Goal: Task Accomplishment & Management: Use online tool/utility

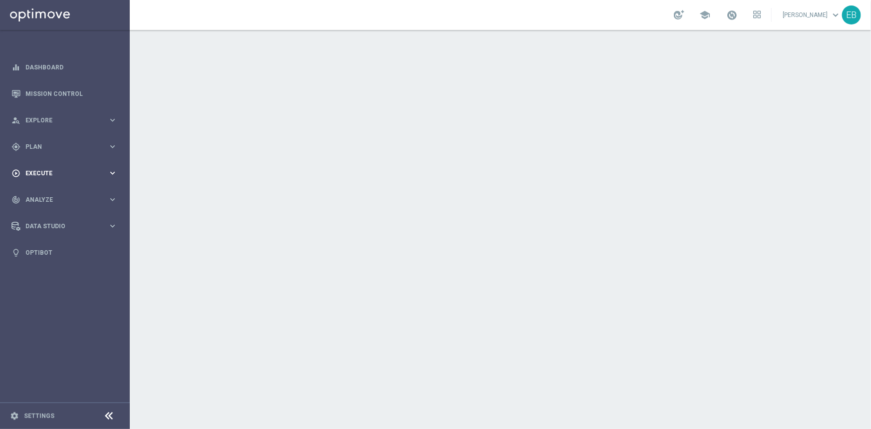
click at [63, 170] on span "Execute" at bounding box center [66, 173] width 82 height 6
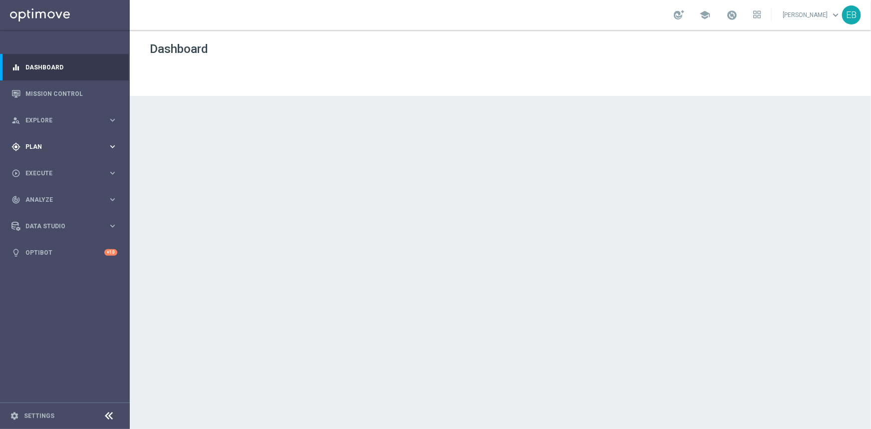
click at [71, 145] on span "Plan" at bounding box center [66, 147] width 82 height 6
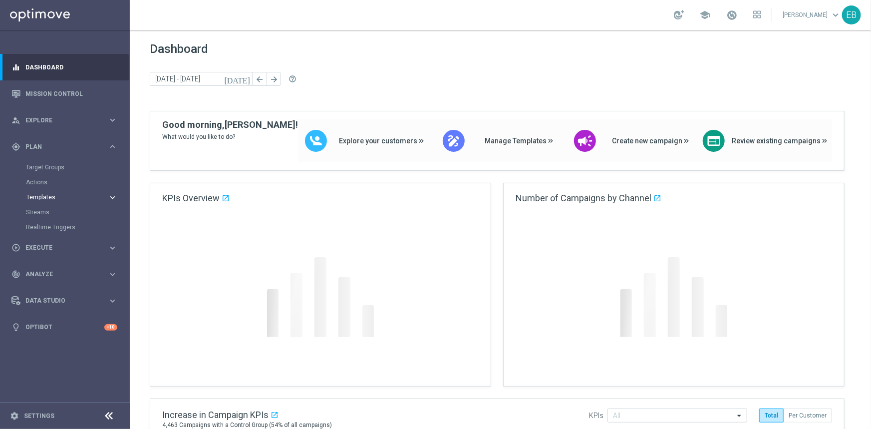
click at [56, 197] on span "Templates" at bounding box center [61, 197] width 71 height 6
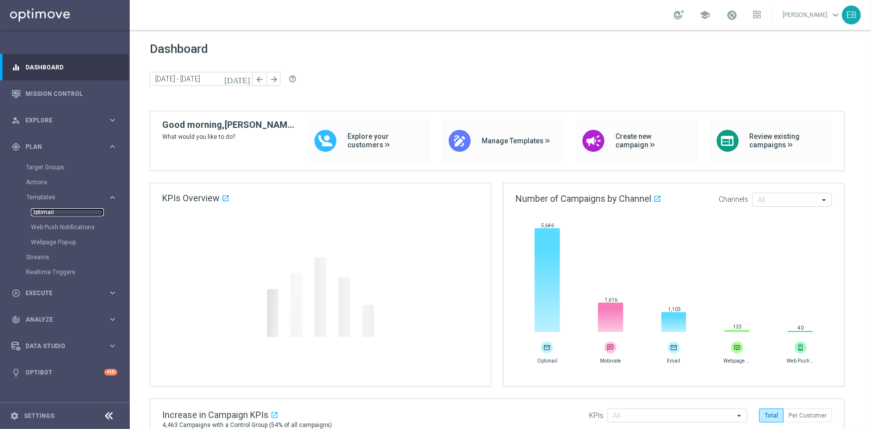
click at [45, 210] on link "Optimail" at bounding box center [67, 212] width 73 height 8
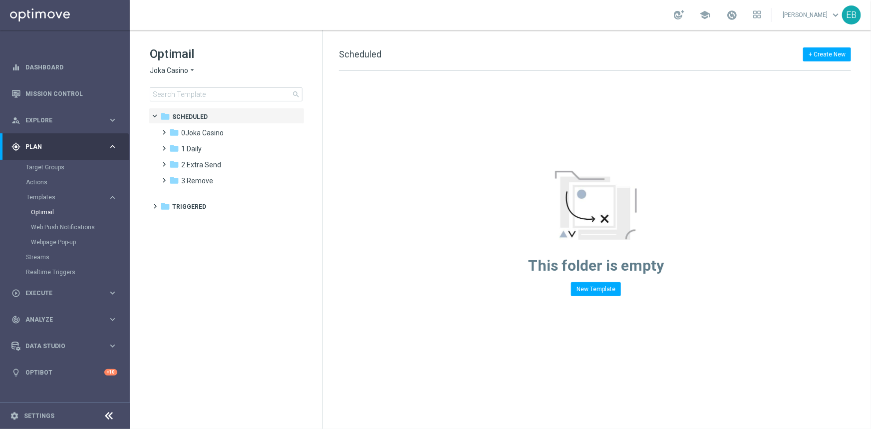
click at [181, 70] on span "Joka Casino" at bounding box center [169, 70] width 38 height 9
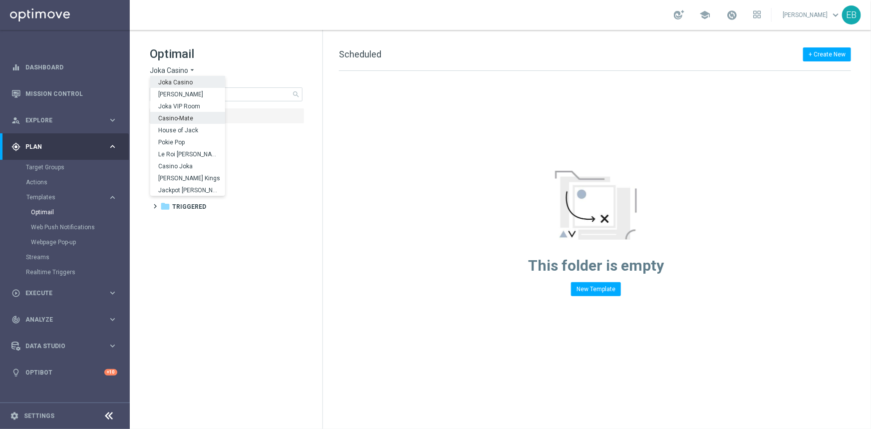
click at [196, 118] on div "Casino-Mate" at bounding box center [187, 118] width 75 height 12
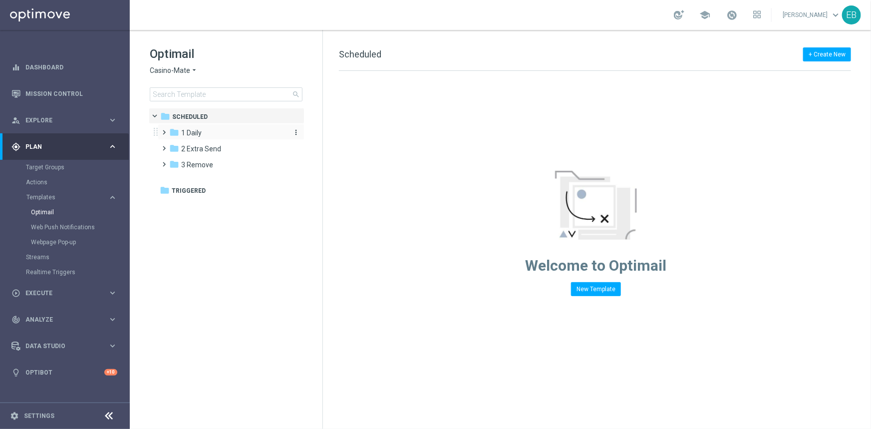
click at [210, 130] on div "folder 1 Daily" at bounding box center [226, 132] width 115 height 11
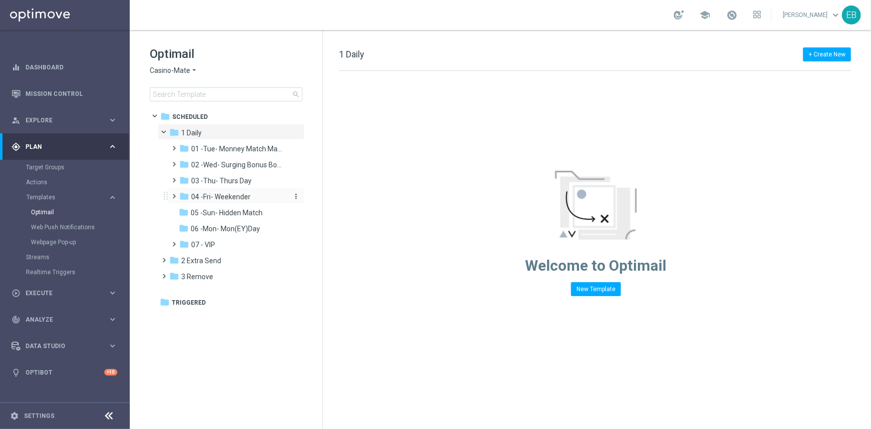
click at [257, 193] on div "folder 04 -Fri- Weekender" at bounding box center [232, 196] width 106 height 11
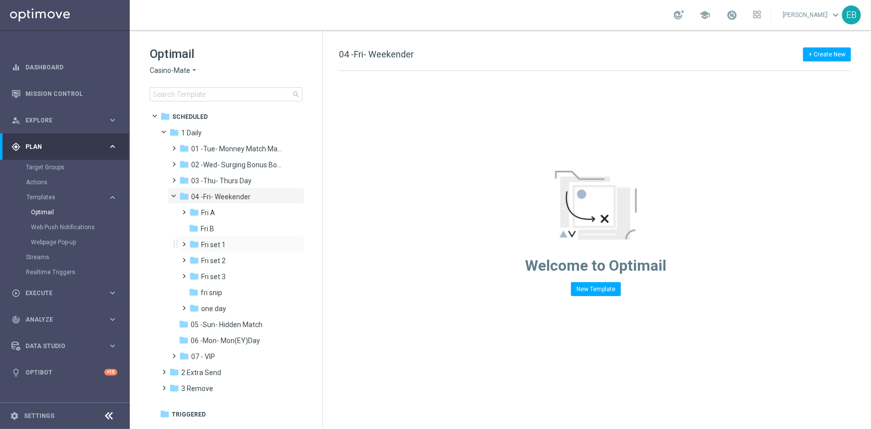
click at [248, 250] on div "folder Fri set 1 more_vert" at bounding box center [241, 244] width 127 height 16
click at [240, 245] on div "folder Fri set 1" at bounding box center [238, 244] width 98 height 11
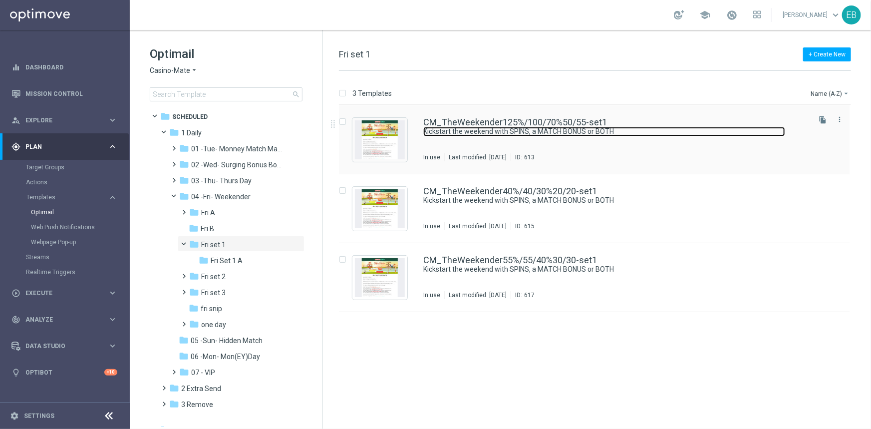
click at [649, 130] on link "Kickstart the weekend with SPINS, a MATCH BONUS or BOTH" at bounding box center [604, 131] width 362 height 9
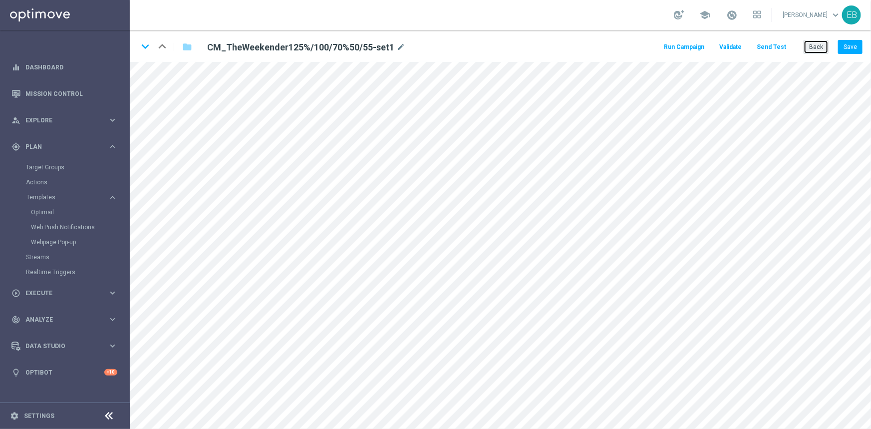
click at [822, 47] on button "Back" at bounding box center [816, 47] width 25 height 14
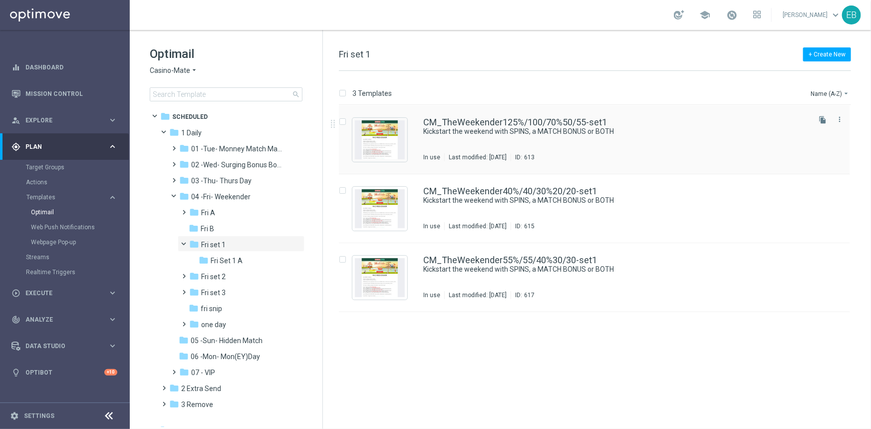
click at [538, 148] on div "CM_TheWeekender125%/100/70%50/55-set1 Kickstart the weekend with SPINS, a MATCH…" at bounding box center [615, 139] width 385 height 43
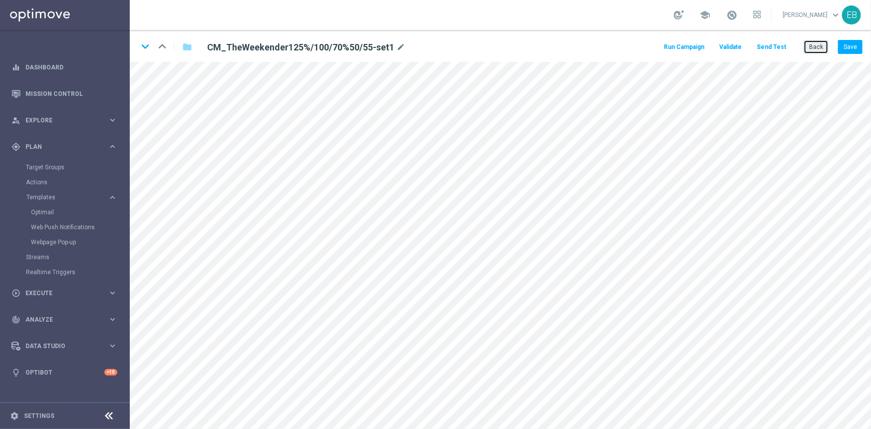
click at [822, 43] on button "Back" at bounding box center [816, 47] width 25 height 14
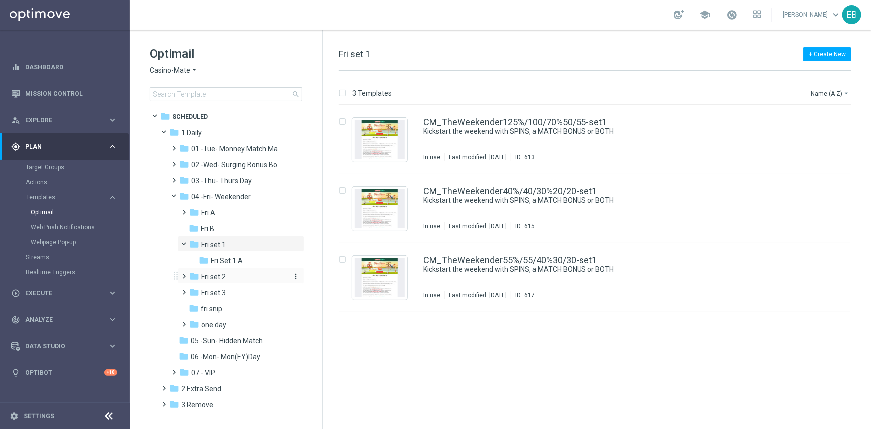
click at [239, 278] on div "folder Fri set 2" at bounding box center [238, 276] width 98 height 11
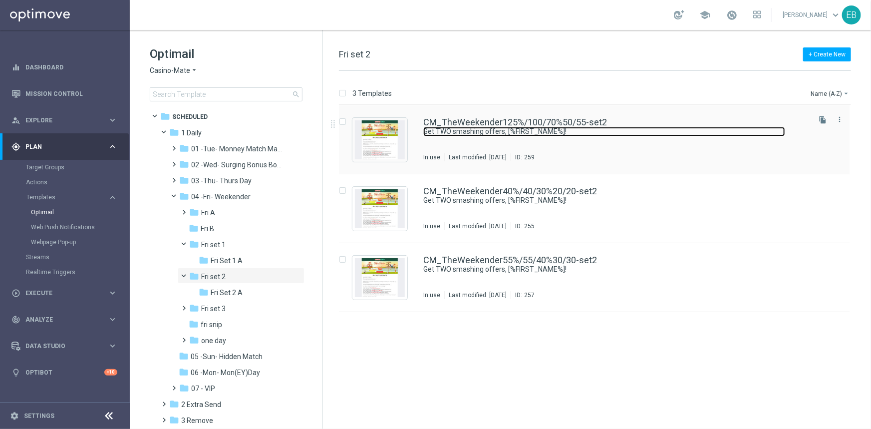
click at [674, 134] on link "Get TWO smashing offers, [%FIRST_NAME%]!" at bounding box center [604, 131] width 362 height 9
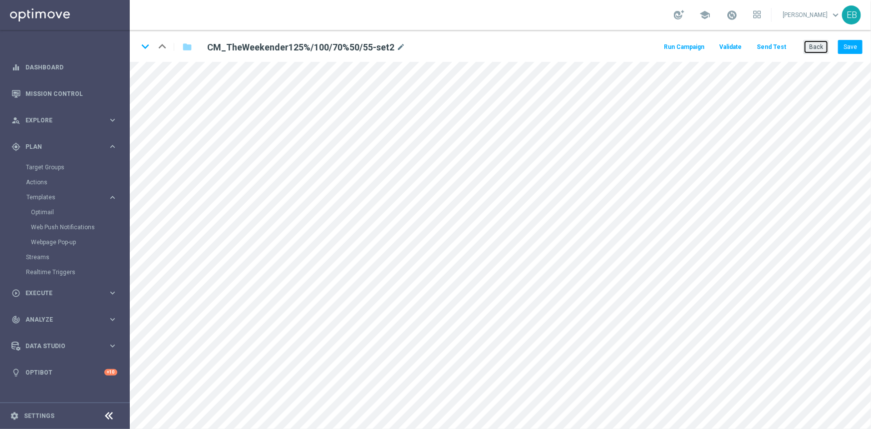
click at [818, 48] on button "Back" at bounding box center [816, 47] width 25 height 14
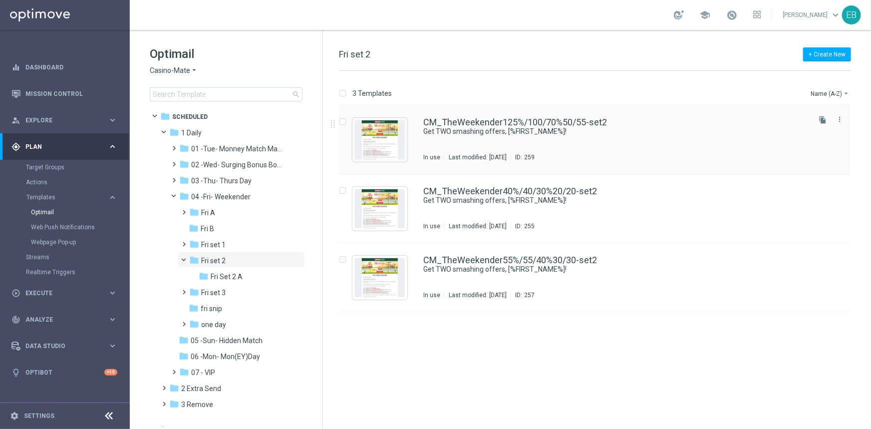
click at [636, 126] on div "CM_TheWeekender125%/100/70%50/55-set2" at bounding box center [615, 122] width 385 height 9
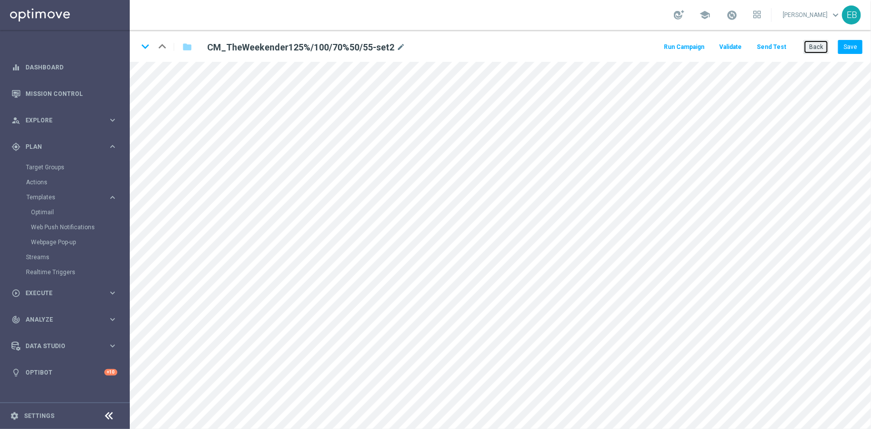
click at [825, 45] on button "Back" at bounding box center [816, 47] width 25 height 14
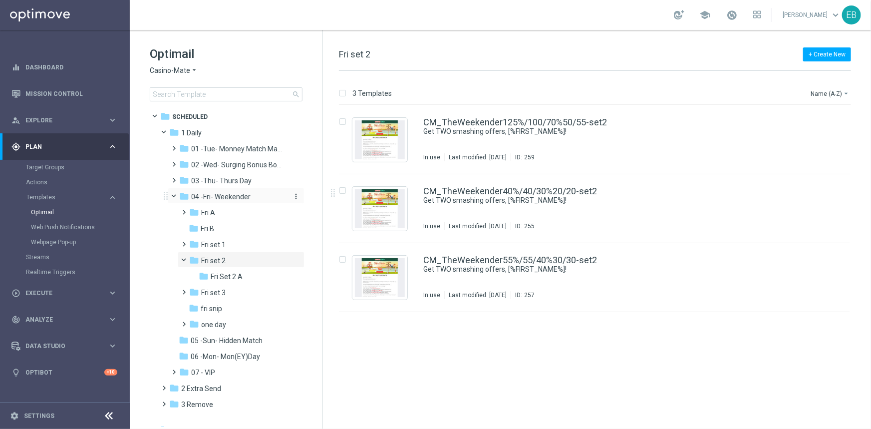
click at [211, 196] on span "04 -Fri- Weekender" at bounding box center [220, 196] width 59 height 9
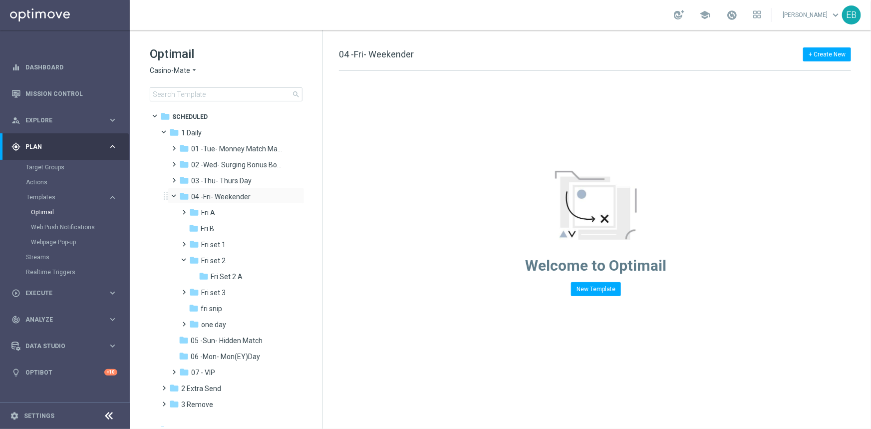
click at [177, 195] on span at bounding box center [179, 194] width 4 height 4
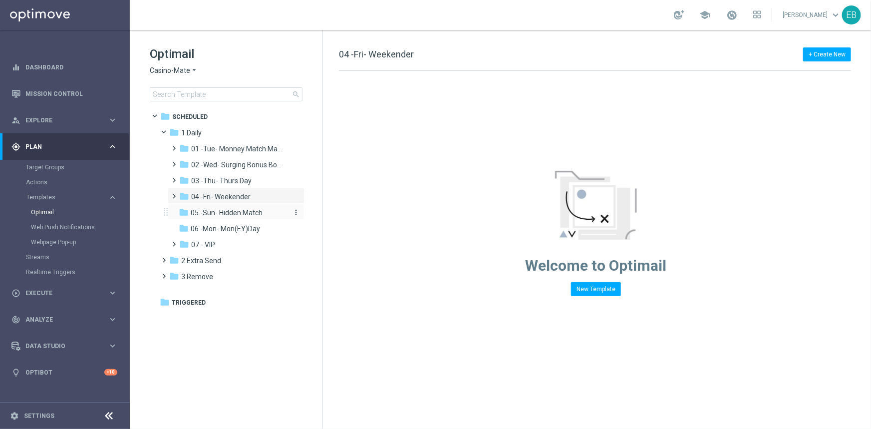
click at [261, 214] on div "folder 05 -Sun- Hidden Match" at bounding box center [232, 212] width 106 height 11
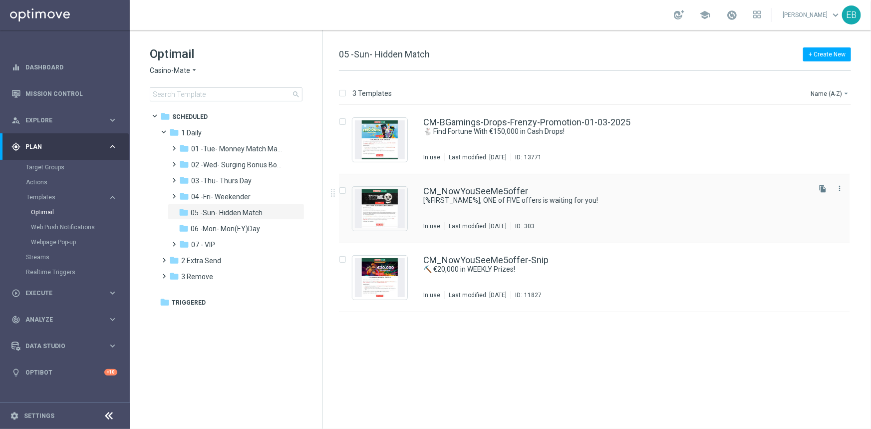
click at [627, 224] on div "In use Last modified: [DATE] ID: 303" at bounding box center [615, 226] width 385 height 8
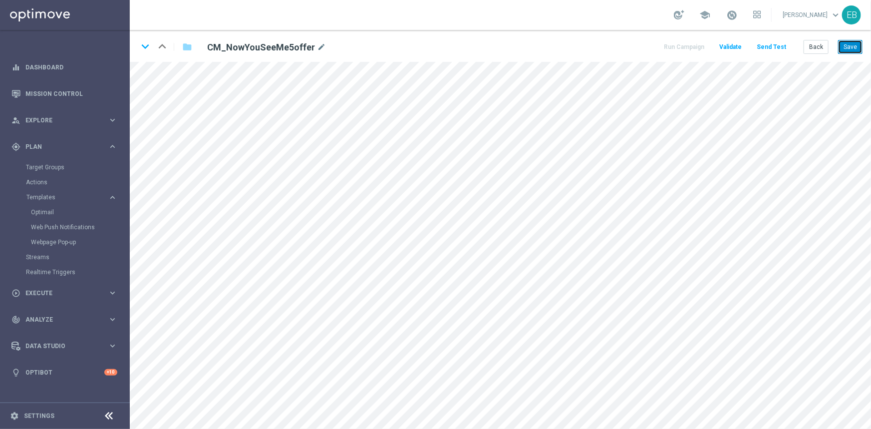
click at [852, 44] on button "Save" at bounding box center [850, 47] width 24 height 14
click at [817, 44] on button "Back" at bounding box center [816, 47] width 25 height 14
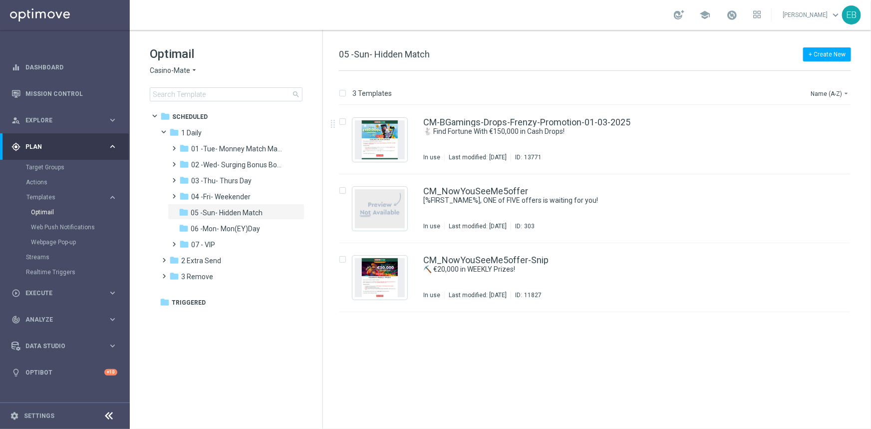
click at [186, 66] on span "Casino-Mate" at bounding box center [170, 70] width 40 height 9
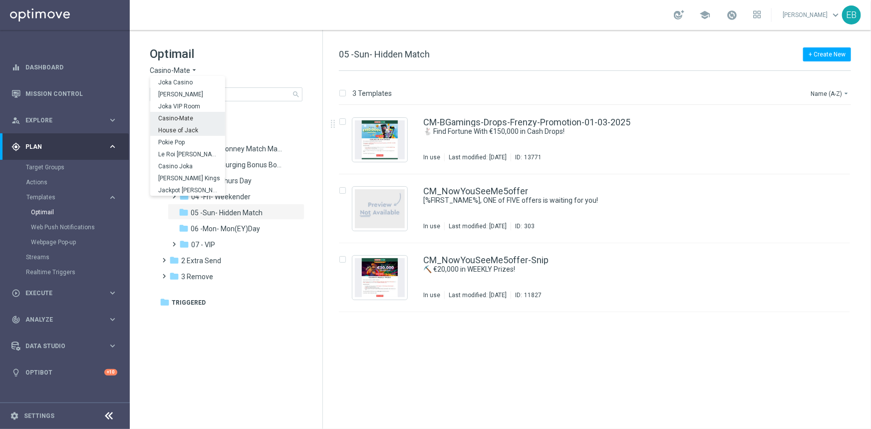
click at [0, 0] on span "House of Jack" at bounding box center [0, 0] width 0 height 0
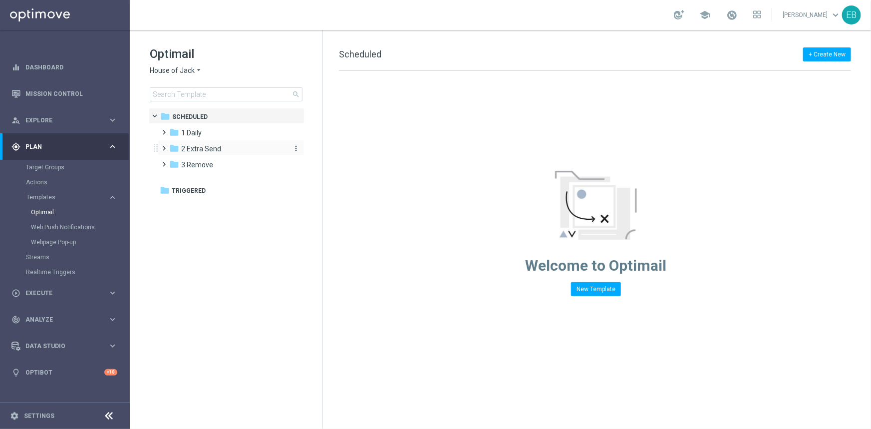
click at [220, 153] on div "folder 2 Extra Send" at bounding box center [226, 148] width 115 height 11
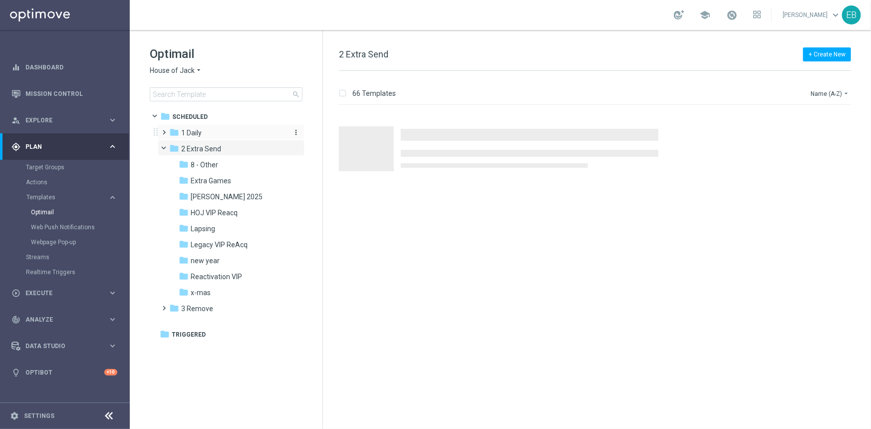
click at [242, 135] on div "folder 1 Daily" at bounding box center [226, 132] width 115 height 11
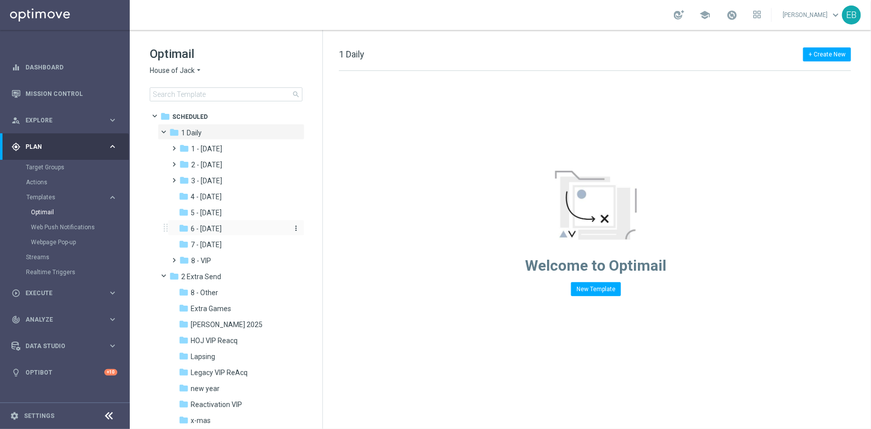
click at [239, 231] on div "folder 6 - [DATE]" at bounding box center [232, 228] width 106 height 11
click at [220, 230] on span "6 - [DATE]" at bounding box center [206, 228] width 31 height 9
click at [262, 228] on div "folder 6 - [DATE]" at bounding box center [232, 228] width 106 height 11
click at [222, 214] on span "5 - [DATE]" at bounding box center [206, 212] width 31 height 9
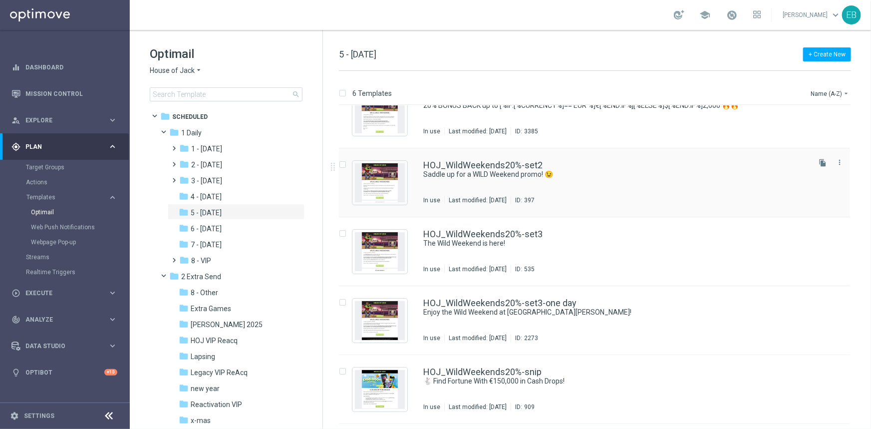
scroll to position [45, 0]
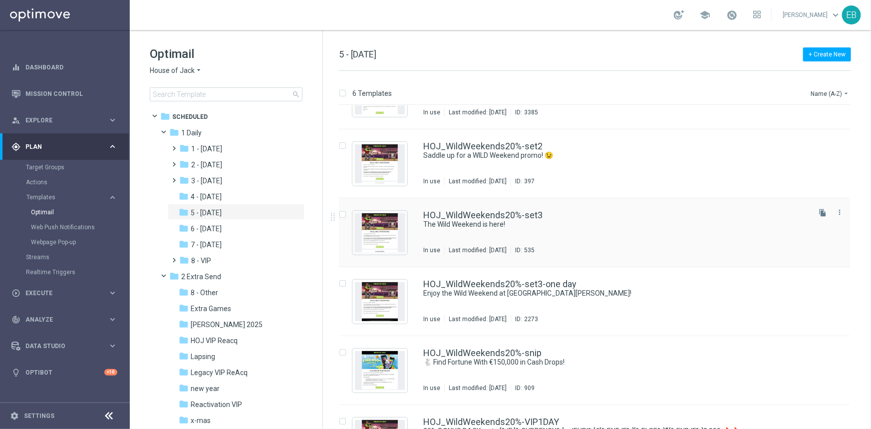
click at [615, 215] on div "HOJ_WildWeekends20%-set3" at bounding box center [615, 215] width 385 height 9
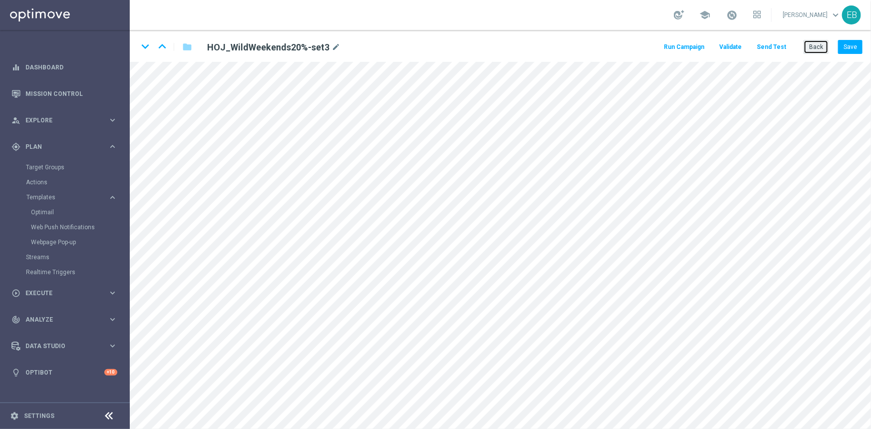
click at [809, 44] on button "Back" at bounding box center [816, 47] width 25 height 14
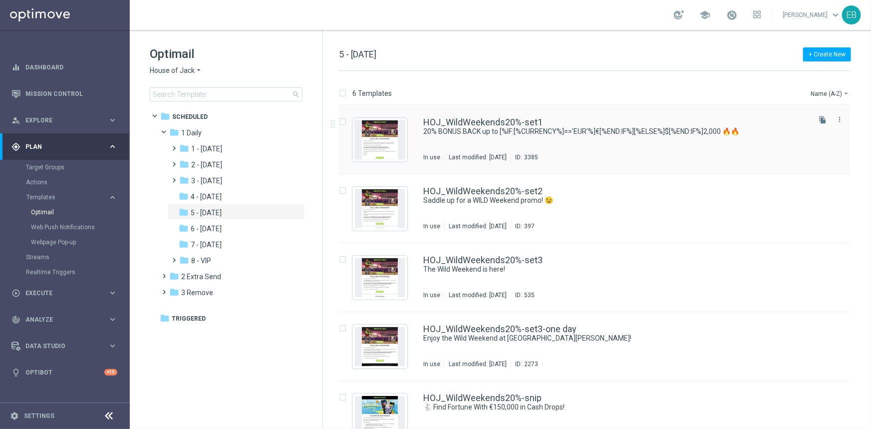
click at [609, 142] on div "HOJ_WildWeekends20%-set1 20% BONUS BACK up to [%IF:[%CURRENCY%]=='EUR'%]€[%END:…" at bounding box center [615, 139] width 385 height 43
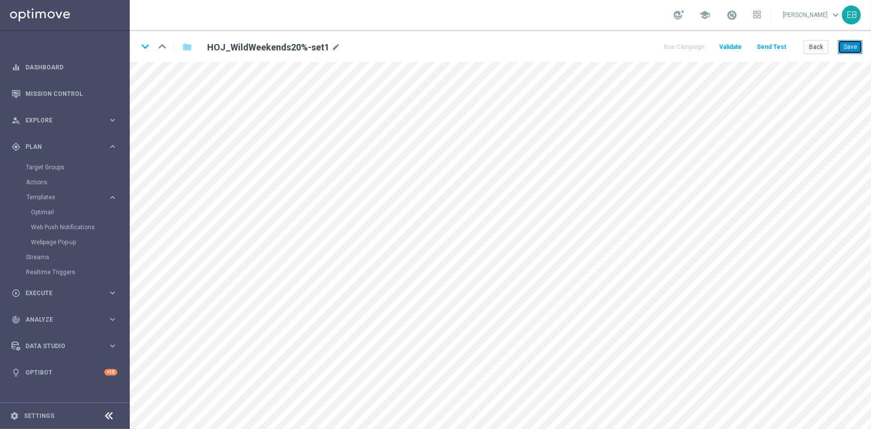
click at [852, 42] on button "Save" at bounding box center [850, 47] width 24 height 14
click at [849, 46] on button "Save" at bounding box center [850, 47] width 24 height 14
click at [819, 52] on button "Back" at bounding box center [816, 47] width 25 height 14
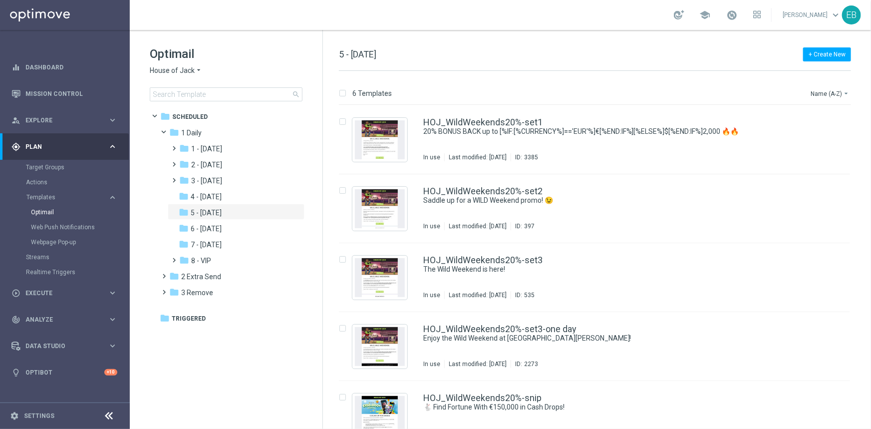
click at [173, 66] on span "House of Jack" at bounding box center [172, 70] width 45 height 9
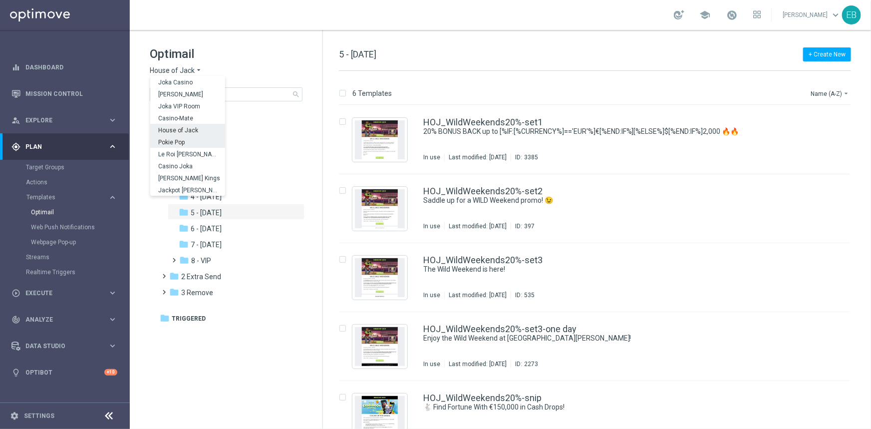
click at [189, 142] on div "Pokie Pop" at bounding box center [187, 142] width 75 height 12
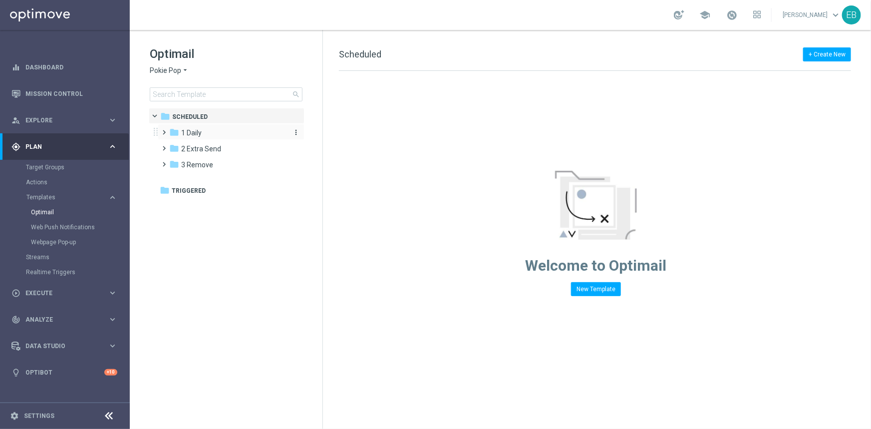
click at [219, 137] on div "folder 1 Daily" at bounding box center [226, 132] width 115 height 11
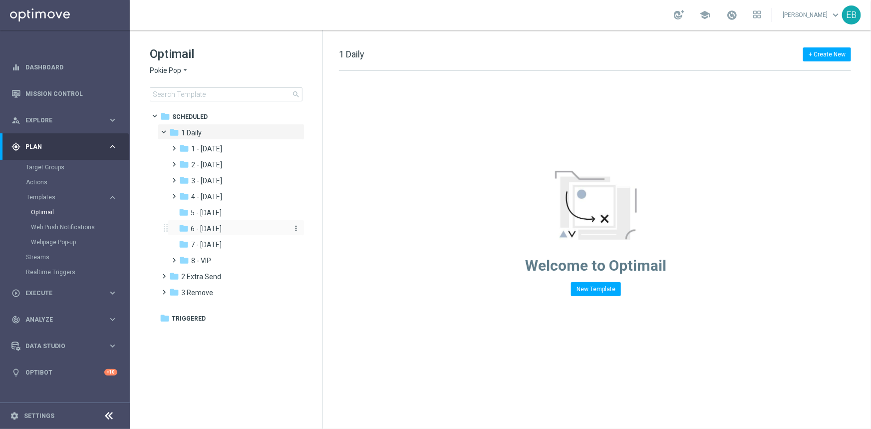
click at [226, 225] on div "folder 6 - [DATE]" at bounding box center [232, 228] width 106 height 11
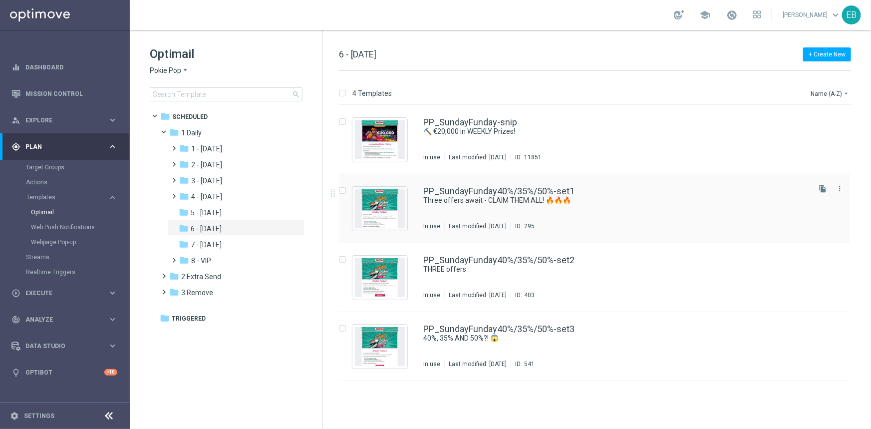
click at [600, 216] on div "PP_SundayFunday40%/35%/50%-set1 Three offers await - CLAIM THEM ALL! 🔥🔥🔥 In use…" at bounding box center [615, 208] width 385 height 43
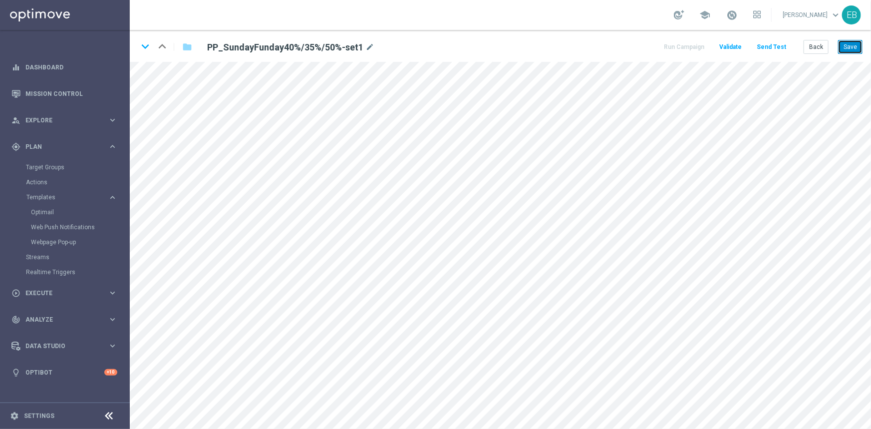
click at [850, 40] on button "Save" at bounding box center [850, 47] width 24 height 14
click at [813, 45] on button "Back" at bounding box center [816, 47] width 25 height 14
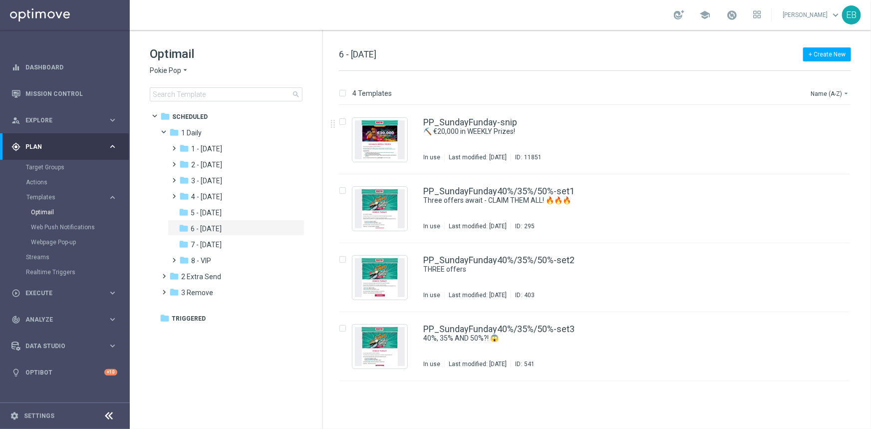
click at [168, 66] on span "Pokie Pop" at bounding box center [165, 70] width 31 height 9
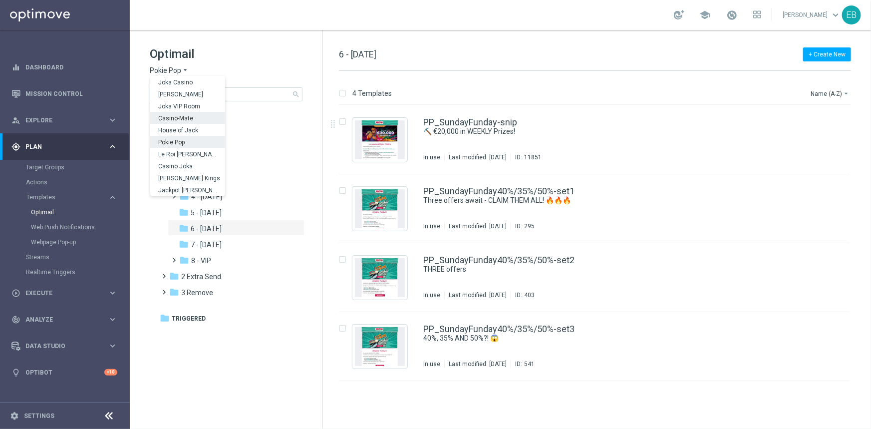
click at [196, 115] on div "Casino-Mate" at bounding box center [187, 118] width 75 height 12
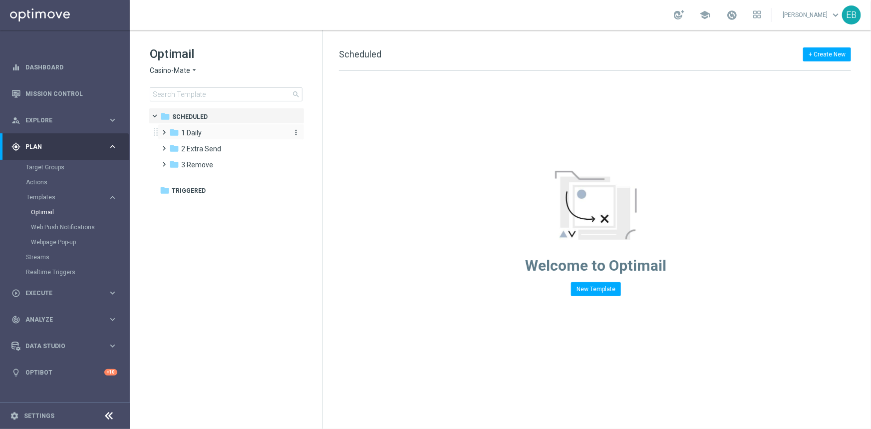
click at [228, 136] on div "folder 1 Daily" at bounding box center [226, 132] width 115 height 11
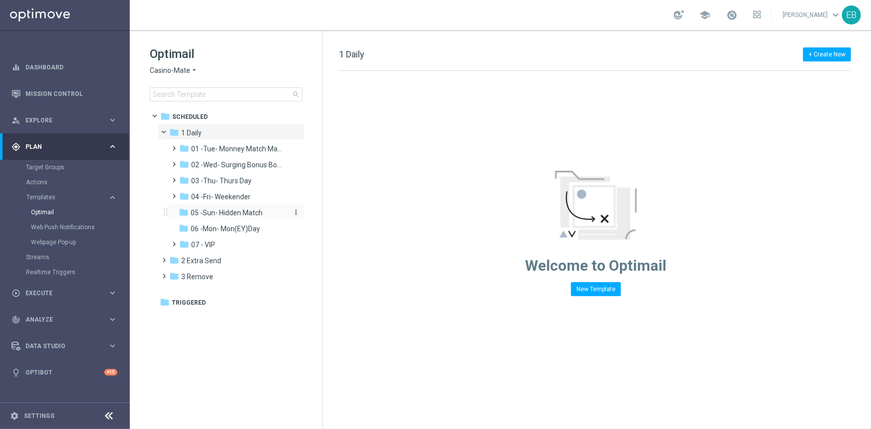
click at [244, 209] on span "05 -Sun- Hidden Match" at bounding box center [227, 212] width 72 height 9
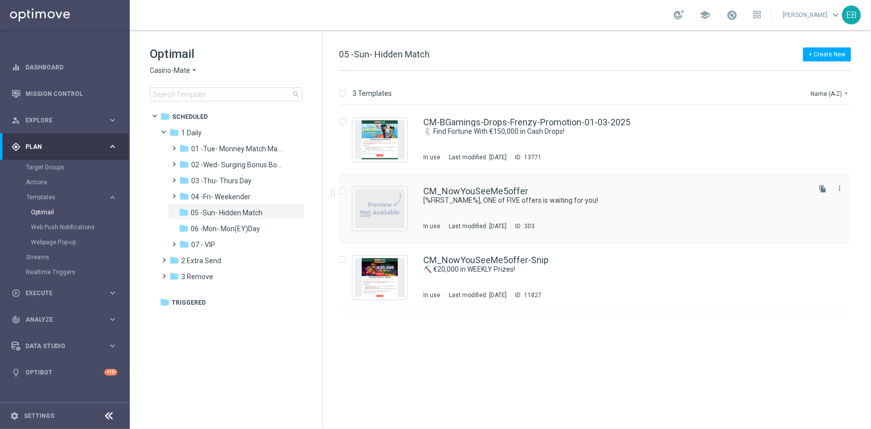
click at [667, 210] on div "CM_NowYouSeeMe5offer [%FIRST_NAME%], ONE of FIVE offers is waiting for you! In …" at bounding box center [615, 208] width 385 height 43
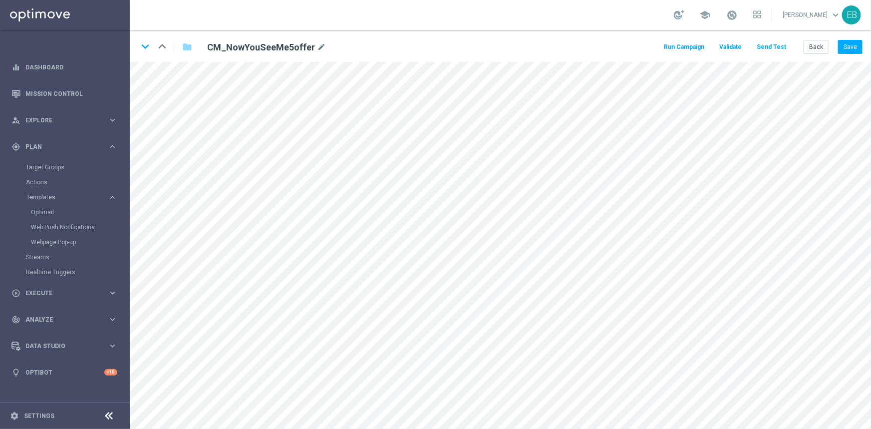
click at [773, 50] on button "Send Test" at bounding box center [771, 46] width 32 height 13
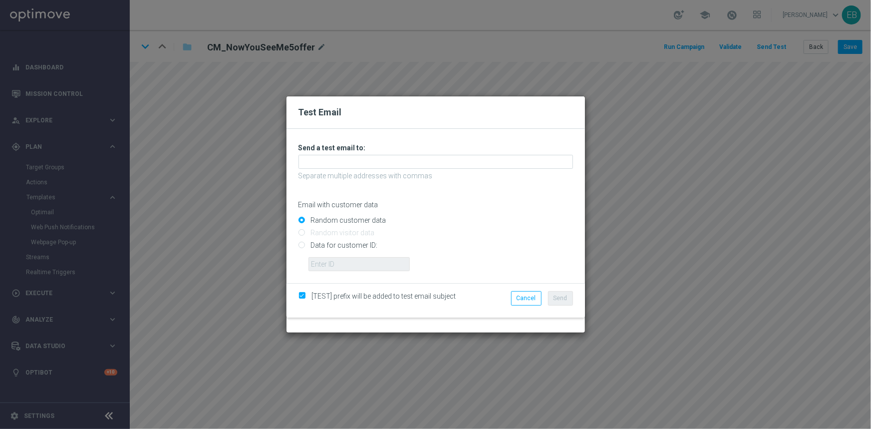
click at [324, 154] on div "Unable to send test email. If this problem persists, contact your CSM for assis…" at bounding box center [436, 207] width 275 height 128
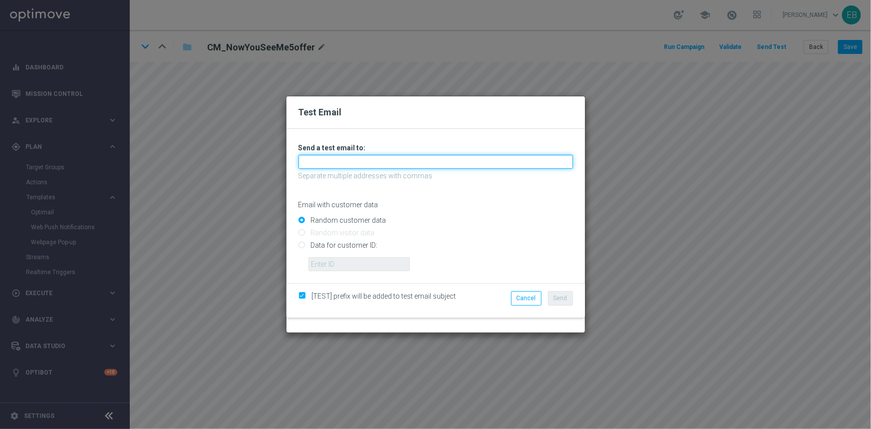
click at [321, 160] on input "text" at bounding box center [436, 162] width 275 height 14
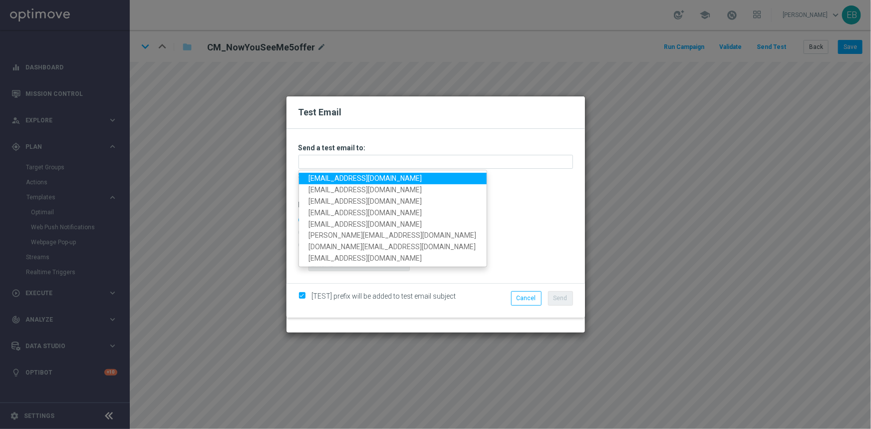
click at [319, 176] on link "[EMAIL_ADDRESS][DOMAIN_NAME]" at bounding box center [393, 178] width 188 height 11
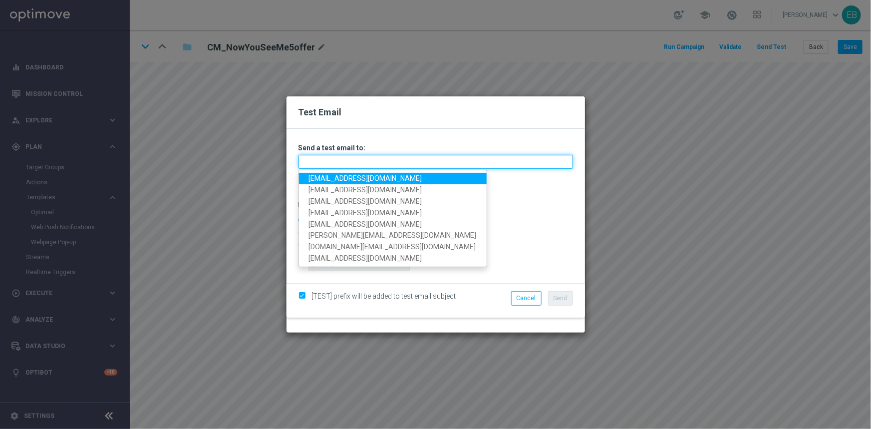
type input "[EMAIL_ADDRESS][DOMAIN_NAME]"
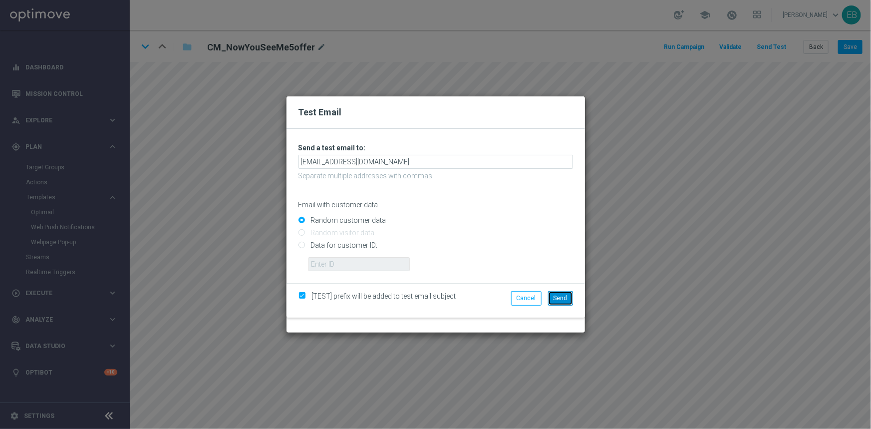
click at [563, 295] on span "Send" at bounding box center [561, 298] width 14 height 7
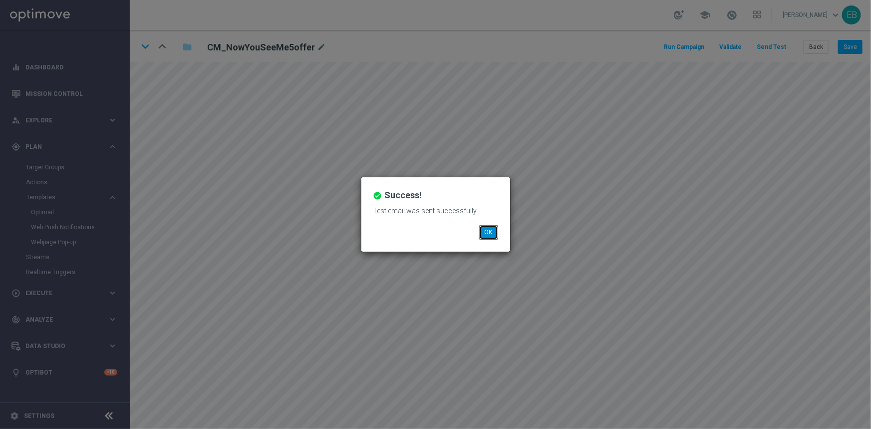
click at [498, 234] on button "OK" at bounding box center [488, 232] width 19 height 14
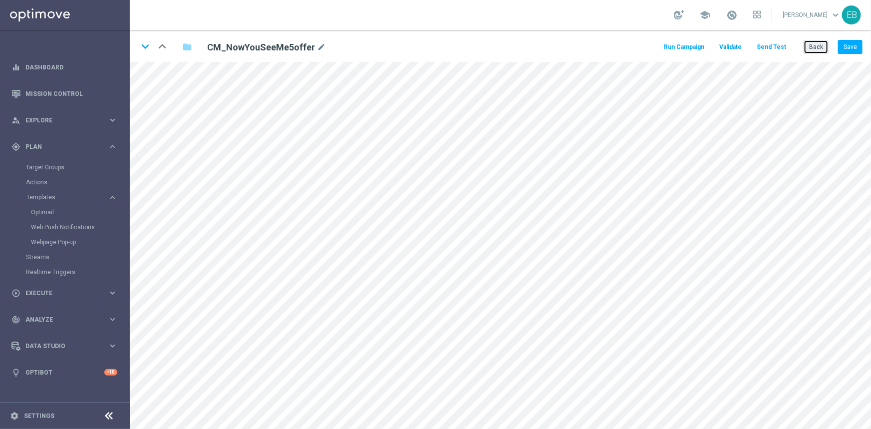
click at [816, 47] on button "Back" at bounding box center [816, 47] width 25 height 14
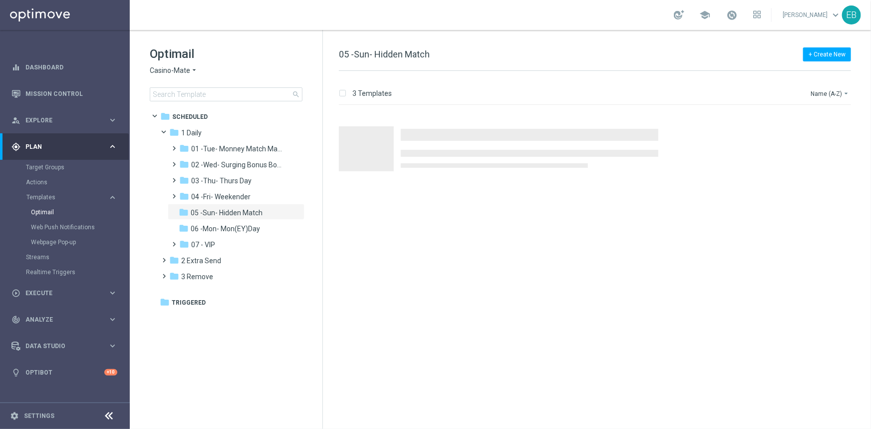
click at [181, 70] on span "Casino-Mate" at bounding box center [170, 70] width 40 height 9
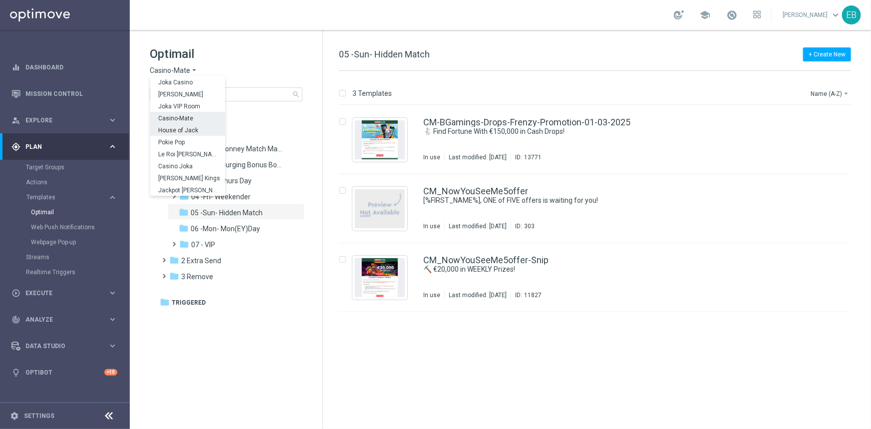
click at [0, 0] on span "House of Jack" at bounding box center [0, 0] width 0 height 0
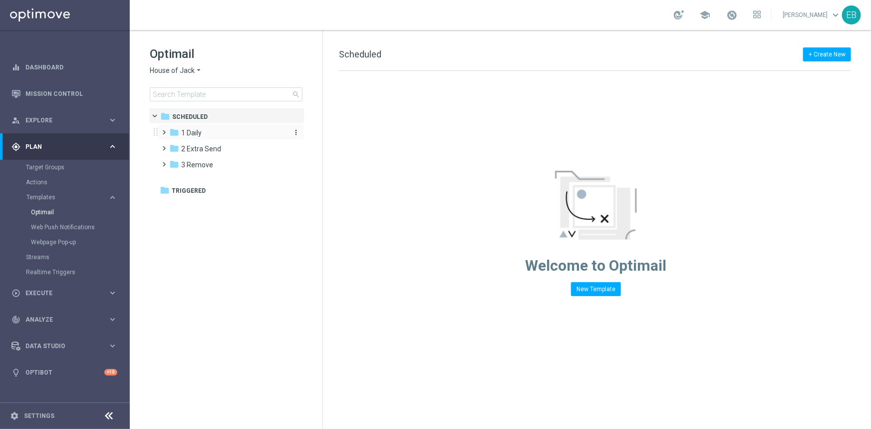
click at [213, 135] on div "folder 1 Daily" at bounding box center [226, 132] width 115 height 11
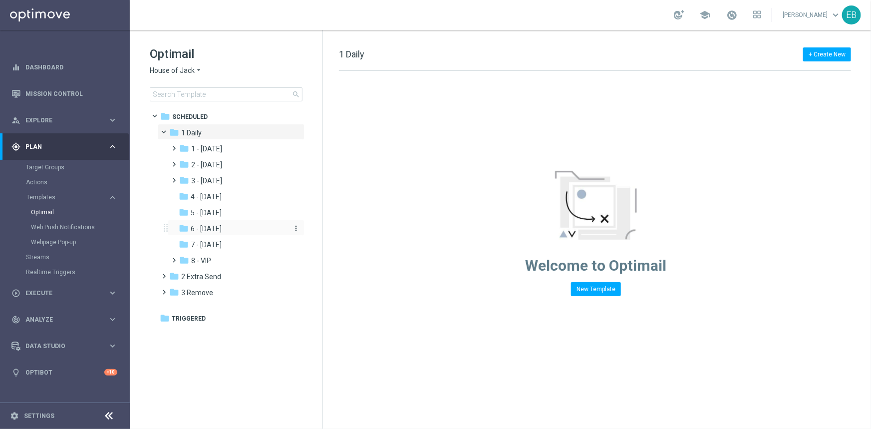
click at [232, 228] on div "folder 6 - [DATE]" at bounding box center [232, 228] width 106 height 11
click at [231, 224] on div "folder 6 - [DATE]" at bounding box center [232, 228] width 106 height 11
click at [232, 214] on div "folder 5 - [DATE]" at bounding box center [232, 212] width 106 height 11
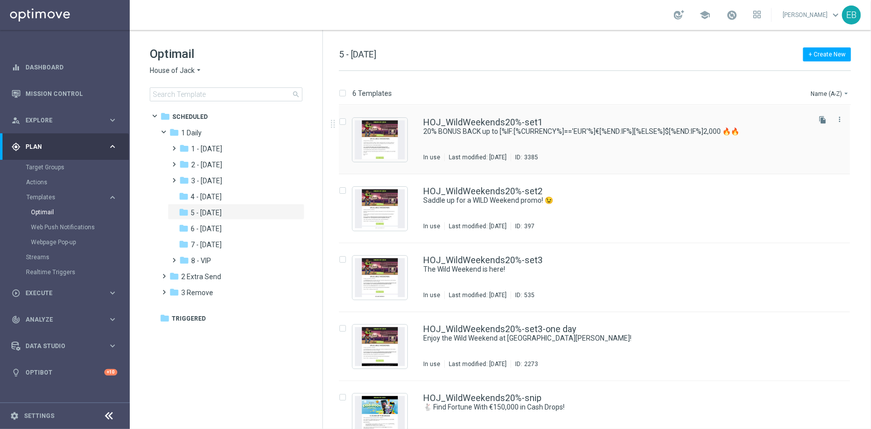
click at [629, 119] on div "HOJ_WildWeekends20%-set1" at bounding box center [615, 122] width 385 height 9
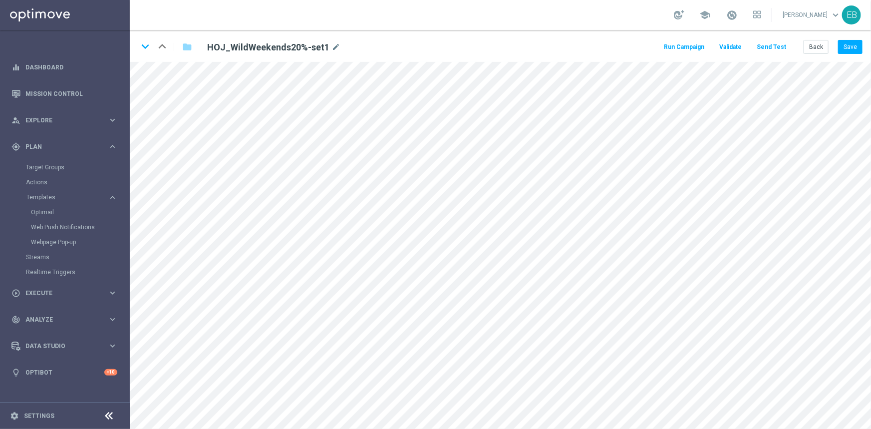
click at [773, 46] on button "Send Test" at bounding box center [771, 46] width 32 height 13
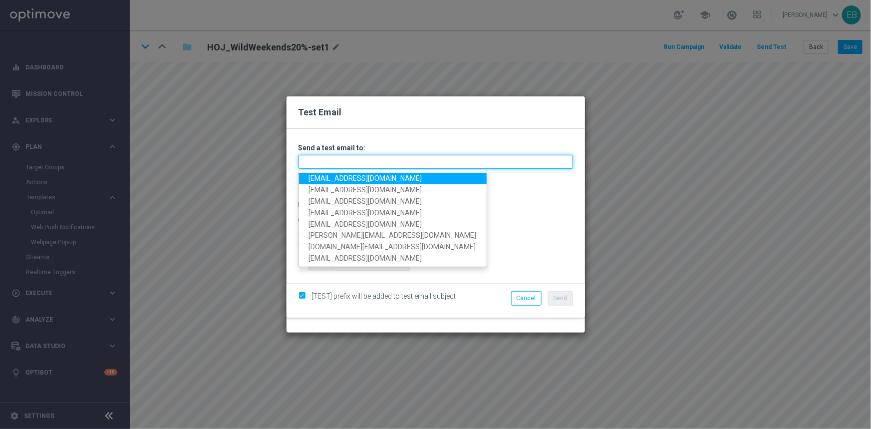
click at [319, 164] on input "text" at bounding box center [436, 162] width 275 height 14
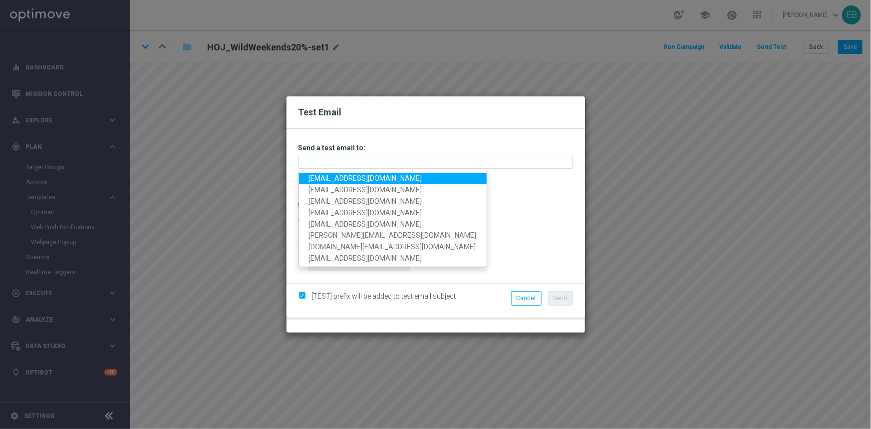
drag, startPoint x: 313, startPoint y: 174, endPoint x: 320, endPoint y: 175, distance: 6.5
click at [313, 174] on link "[EMAIL_ADDRESS][DOMAIN_NAME]" at bounding box center [393, 178] width 188 height 11
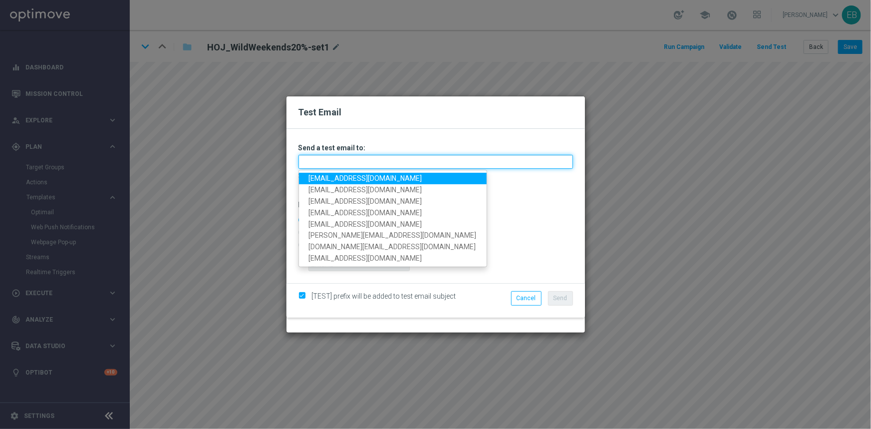
type input "[EMAIL_ADDRESS][DOMAIN_NAME]"
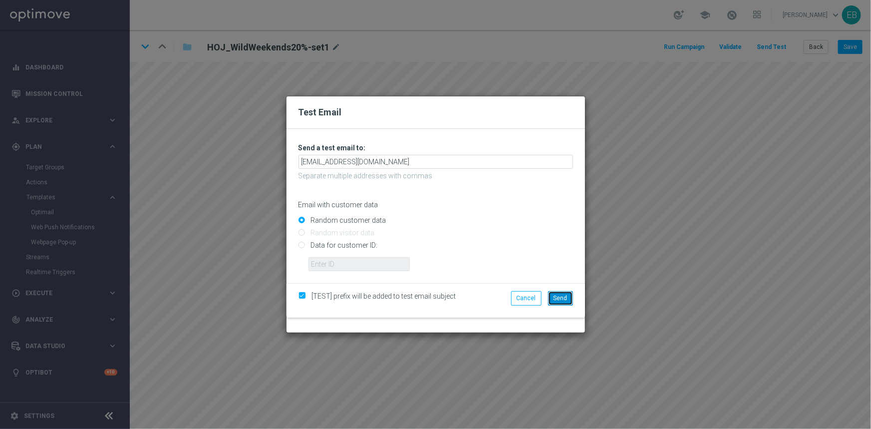
click at [559, 295] on span "Send" at bounding box center [561, 298] width 14 height 7
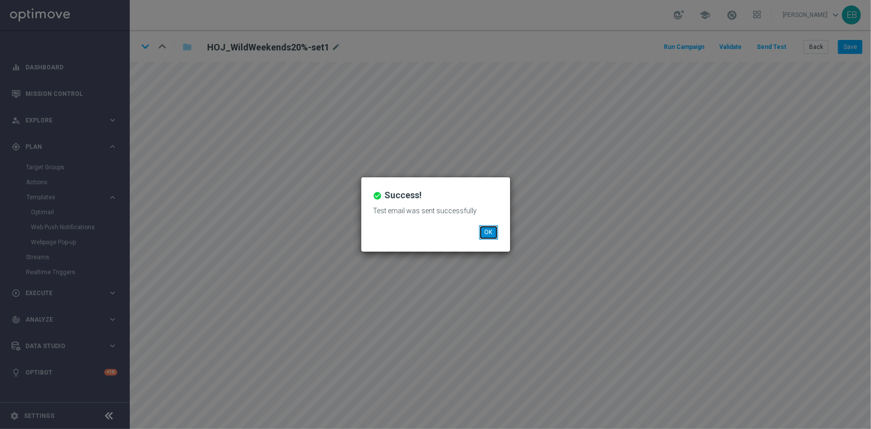
click at [490, 233] on button "OK" at bounding box center [488, 232] width 19 height 14
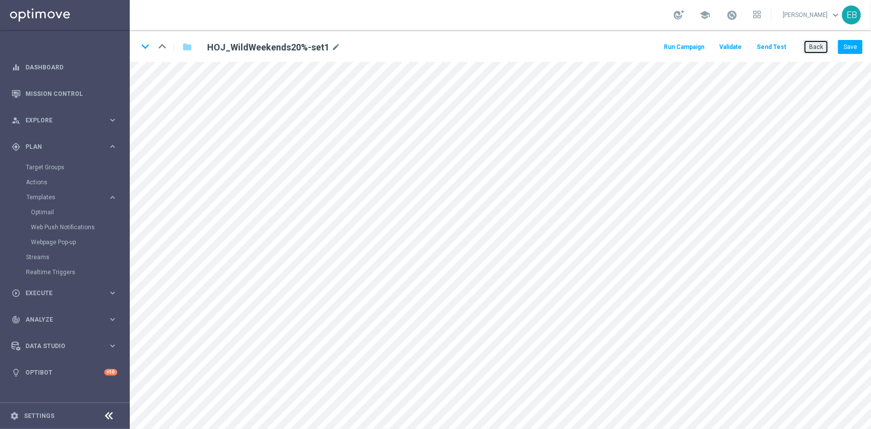
drag, startPoint x: 809, startPoint y: 47, endPoint x: 815, endPoint y: 45, distance: 5.8
click at [814, 46] on button "Back" at bounding box center [816, 47] width 25 height 14
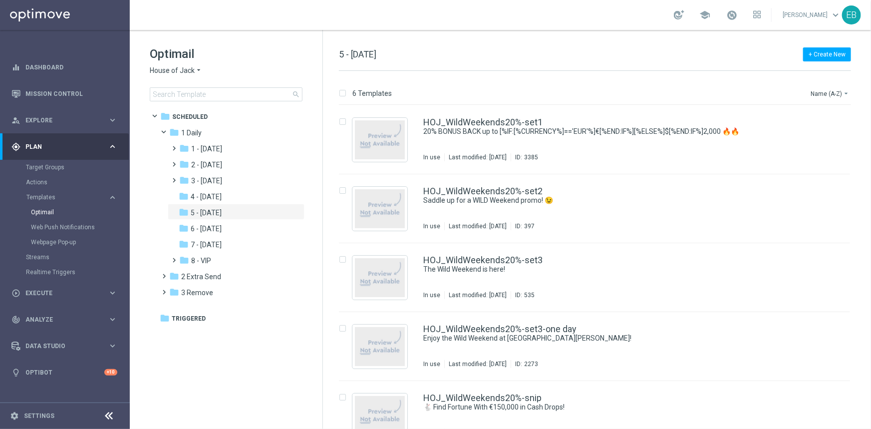
click at [178, 70] on span "House of Jack" at bounding box center [172, 70] width 45 height 9
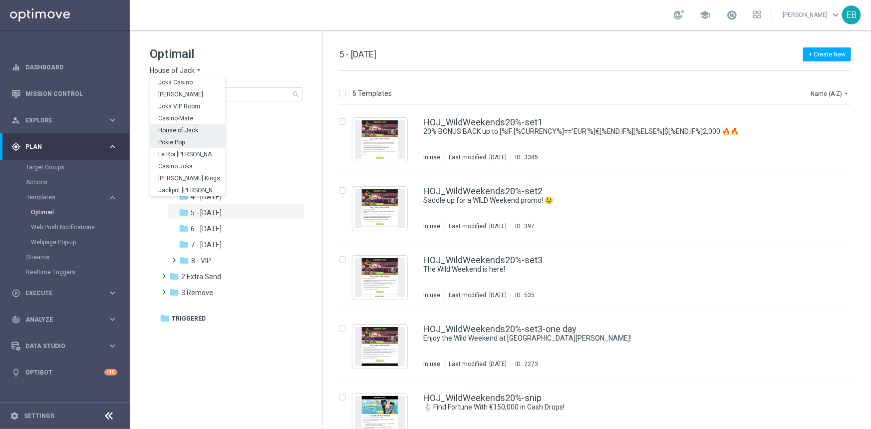
click at [0, 0] on span "Pokie Pop" at bounding box center [0, 0] width 0 height 0
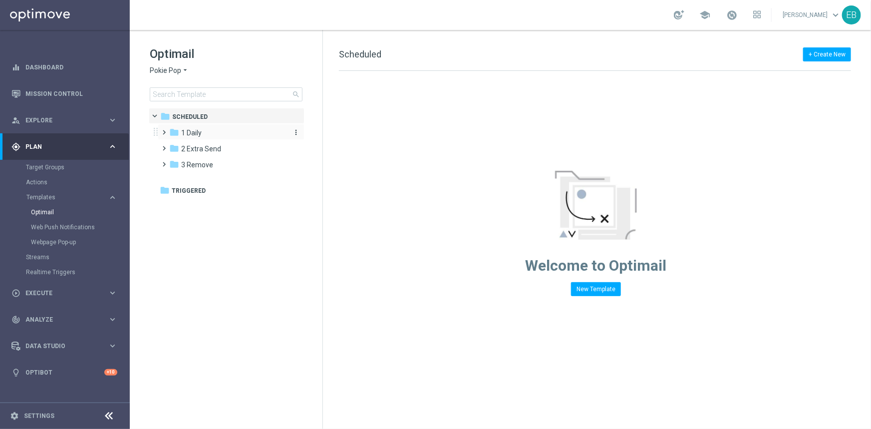
click at [235, 137] on div "folder 1 Daily" at bounding box center [226, 132] width 115 height 11
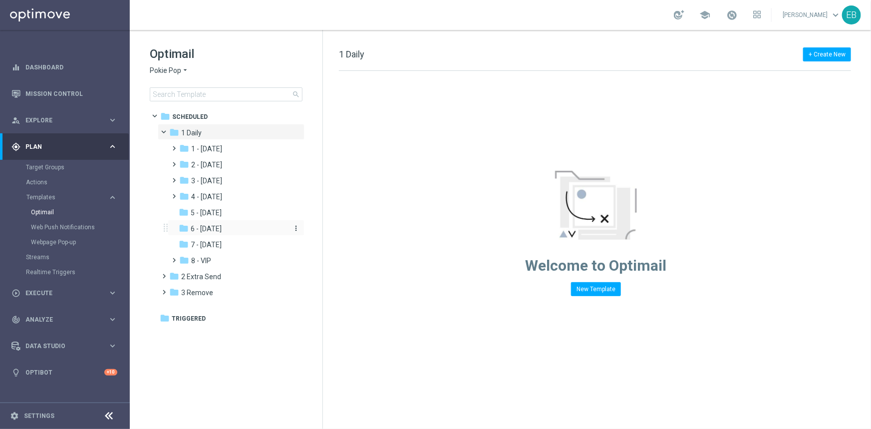
click at [246, 228] on div "folder 6 - [DATE]" at bounding box center [232, 228] width 106 height 11
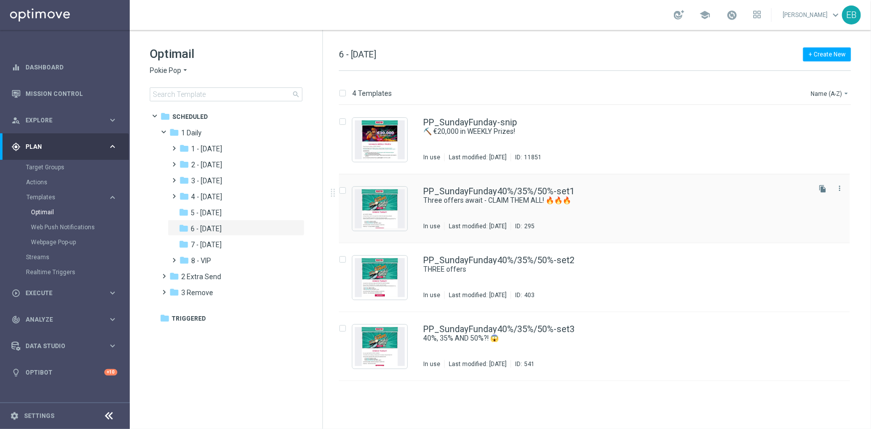
click at [640, 194] on div "PP_SundayFunday40%/35%/50%-set1" at bounding box center [615, 191] width 385 height 9
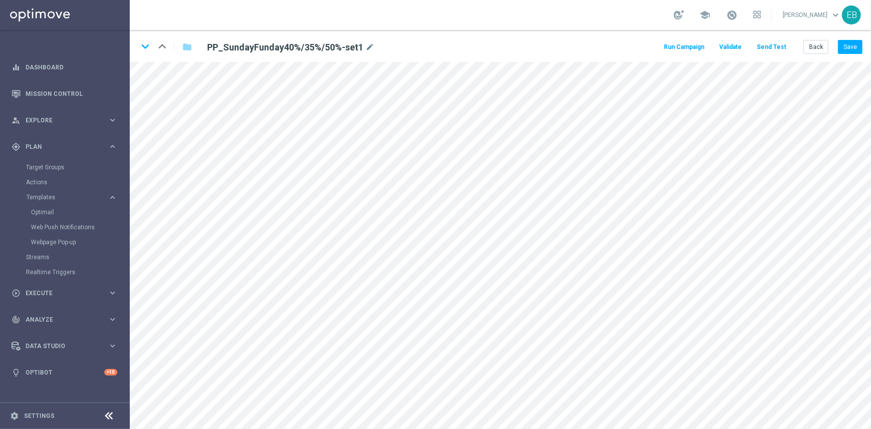
click at [768, 48] on button "Send Test" at bounding box center [771, 46] width 32 height 13
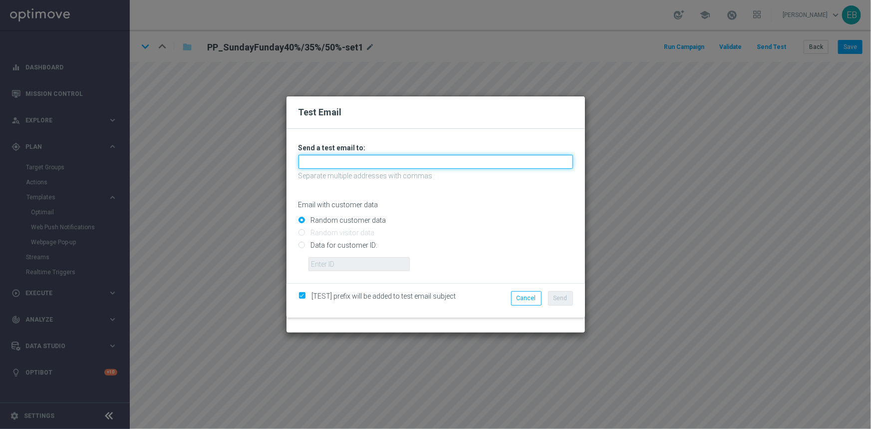
click at [321, 167] on input "text" at bounding box center [436, 162] width 275 height 14
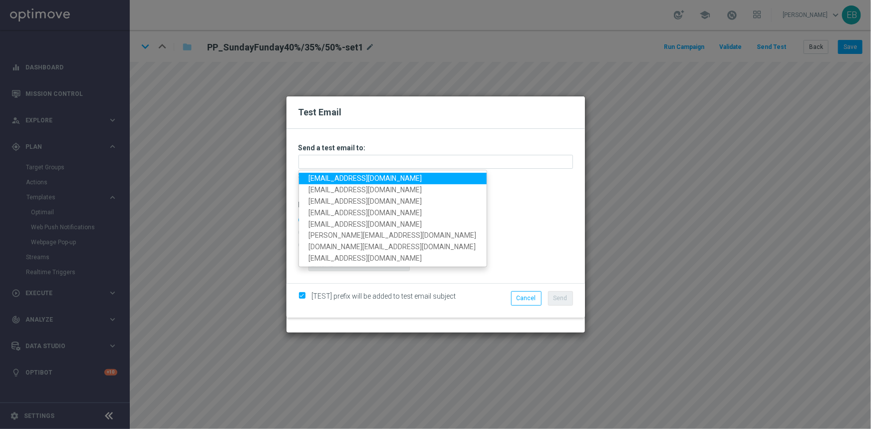
click at [320, 175] on link "[EMAIL_ADDRESS][DOMAIN_NAME]" at bounding box center [393, 178] width 188 height 11
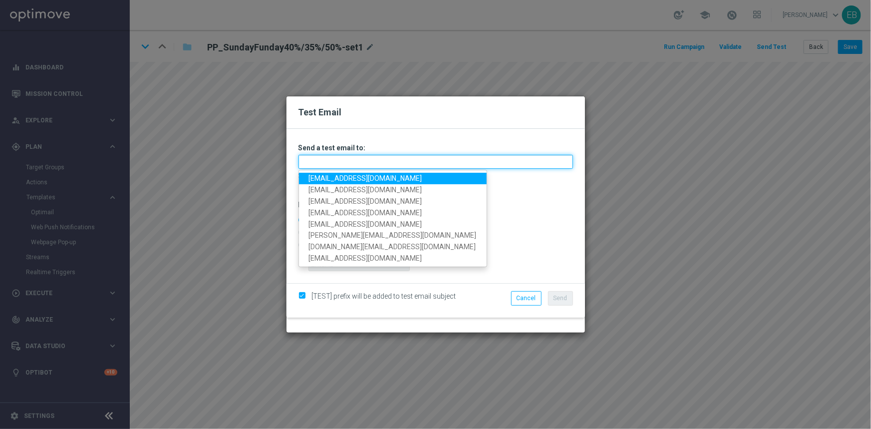
type input "[EMAIL_ADDRESS][DOMAIN_NAME]"
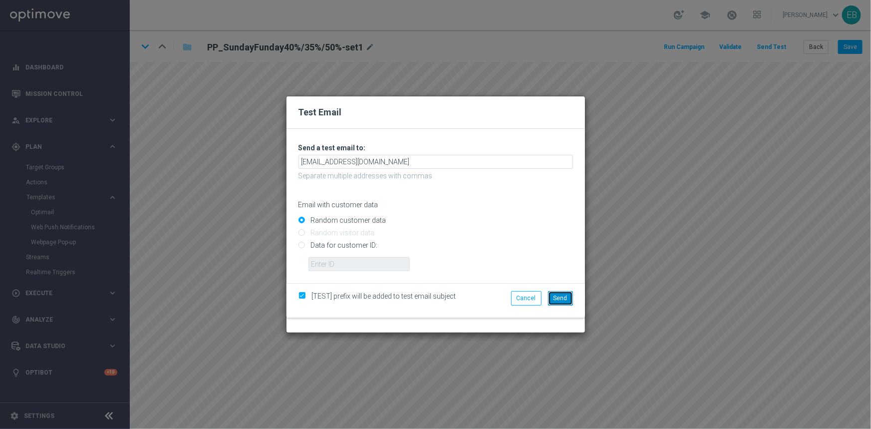
click at [562, 295] on span "Send" at bounding box center [561, 298] width 14 height 7
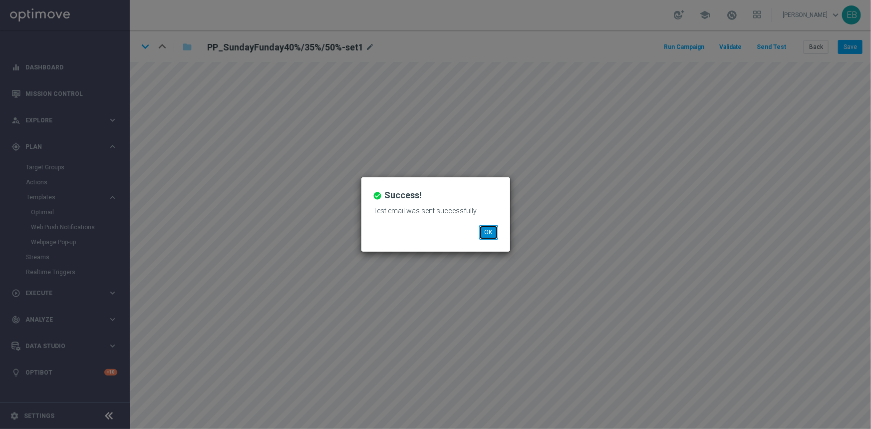
click at [487, 232] on button "OK" at bounding box center [488, 232] width 19 height 14
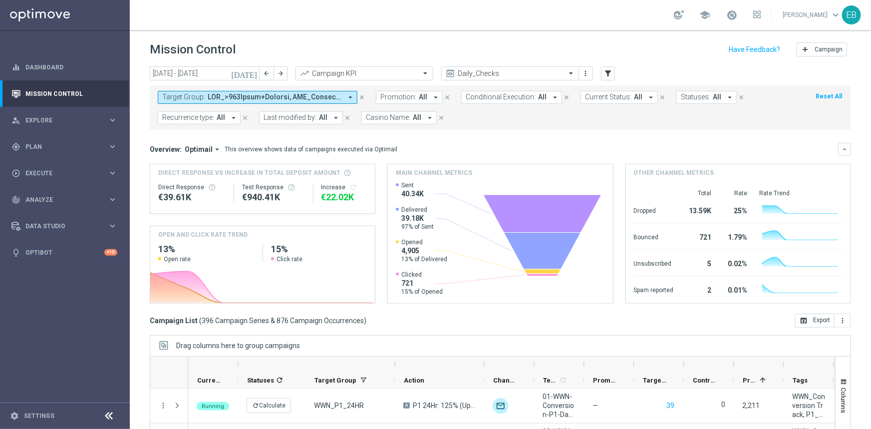
click at [361, 97] on icon "close" at bounding box center [361, 97] width 7 height 7
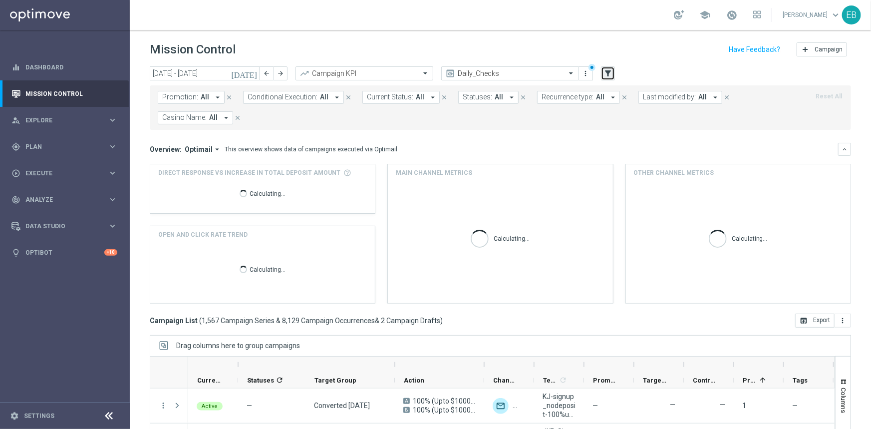
click at [605, 69] on icon "filter_alt" at bounding box center [608, 73] width 9 height 9
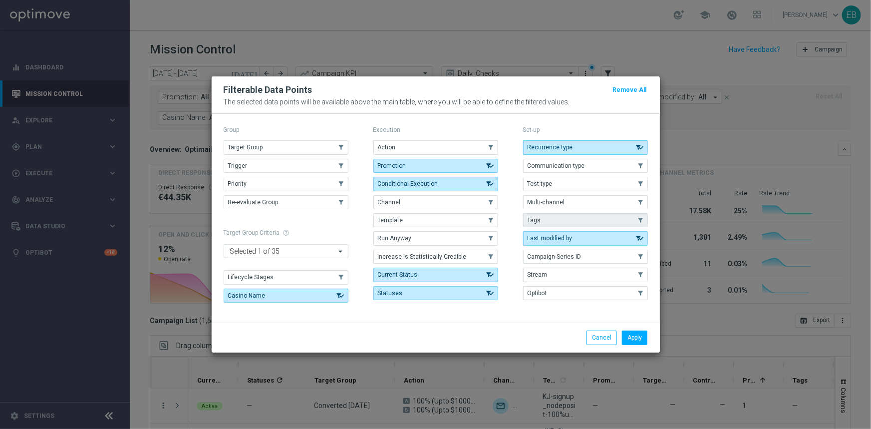
click at [572, 223] on button "Tags" at bounding box center [585, 220] width 125 height 14
click at [642, 342] on button "Apply" at bounding box center [634, 337] width 25 height 14
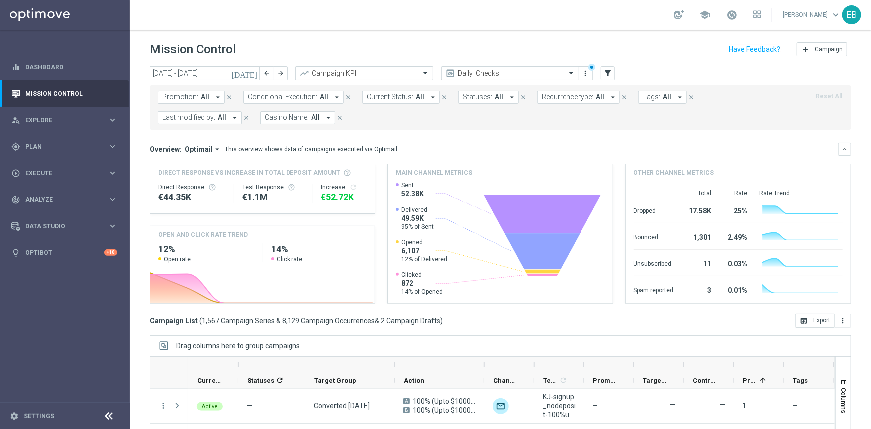
click at [663, 99] on span "All" at bounding box center [667, 97] width 8 height 8
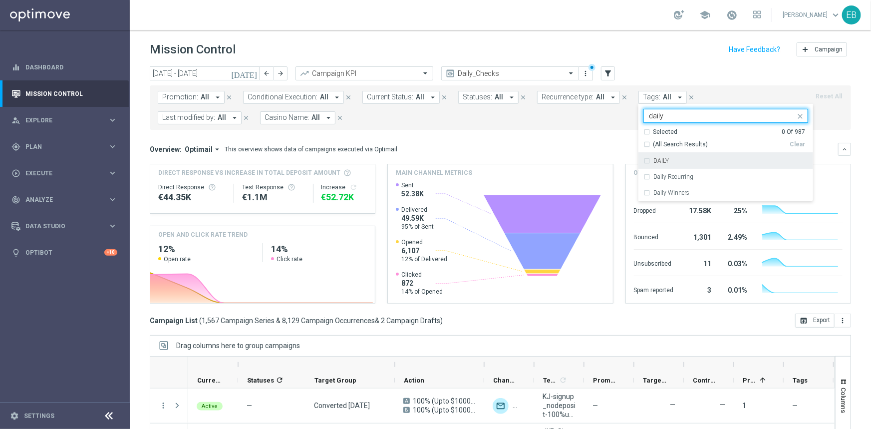
click at [661, 159] on div "DAILY" at bounding box center [730, 161] width 155 height 6
type input "daily"
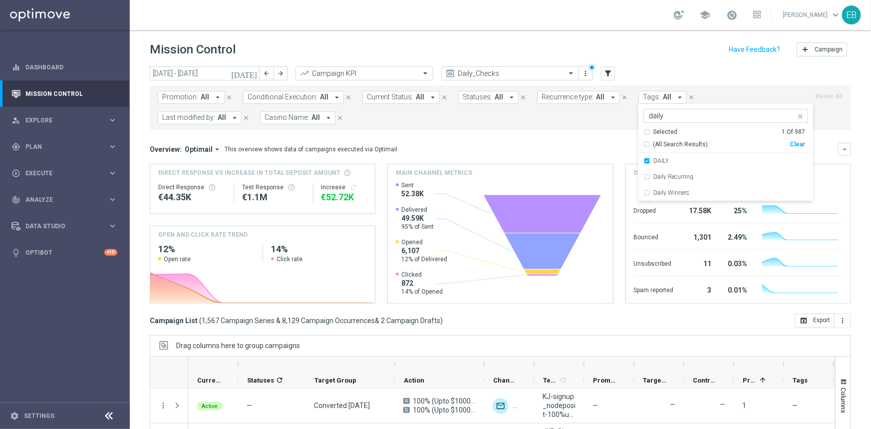
click at [516, 141] on mini-dashboard "Overview: Optimail arrow_drop_down This overview shows data of campaigns execut…" at bounding box center [500, 222] width 701 height 184
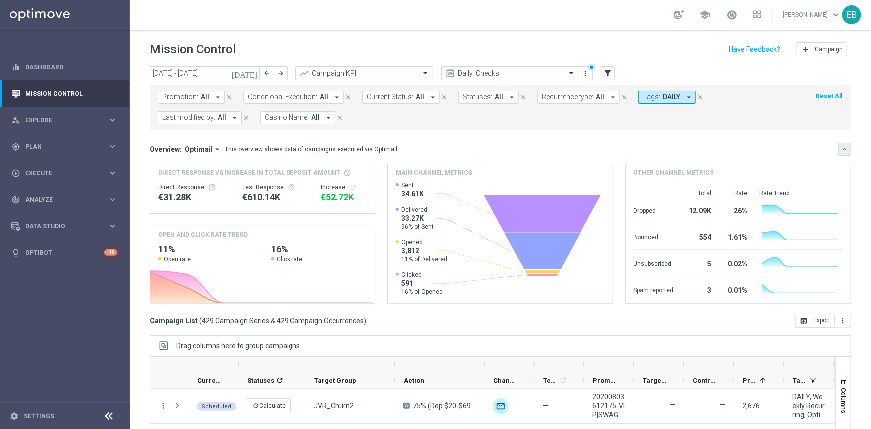
click at [841, 149] on icon "keyboard_arrow_down" at bounding box center [844, 149] width 7 height 7
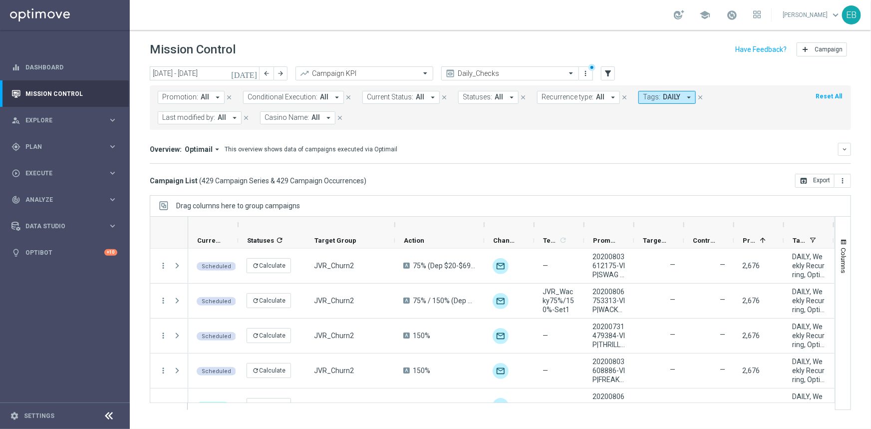
click at [300, 112] on button "Casino Name: All arrow_drop_down" at bounding box center [297, 117] width 75 height 13
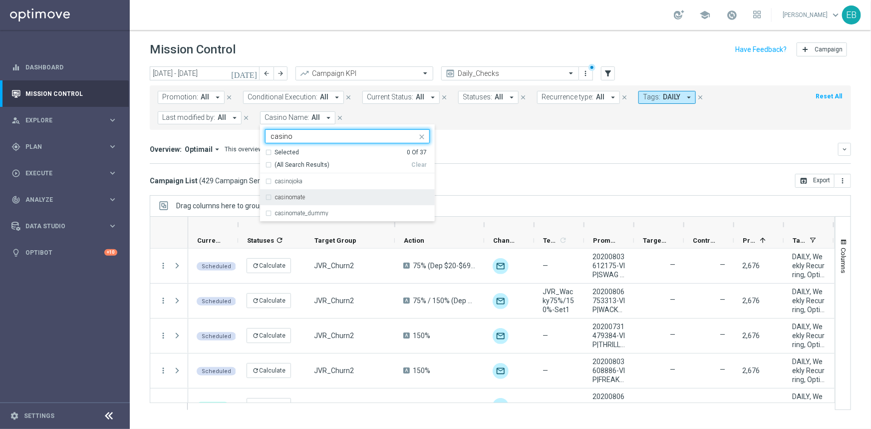
click at [320, 201] on div "casinomate" at bounding box center [347, 197] width 165 height 16
type input "casino"
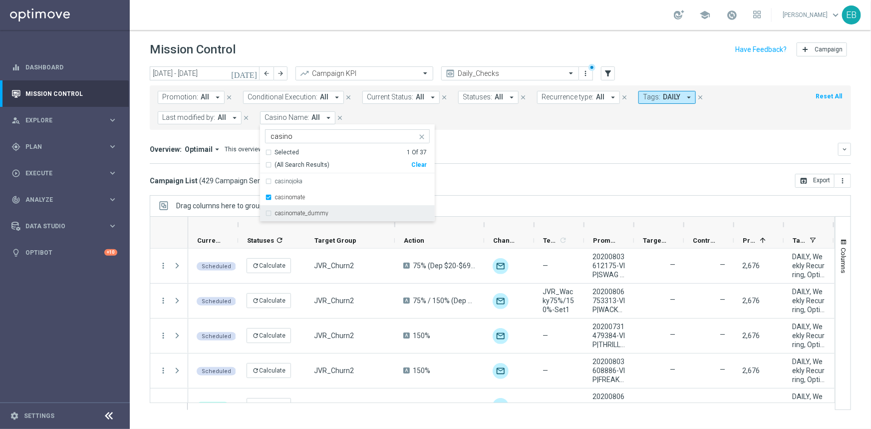
click at [588, 172] on mini-dashboard "Overview: Optimail arrow_drop_down This overview shows data of campaigns execut…" at bounding box center [500, 152] width 701 height 44
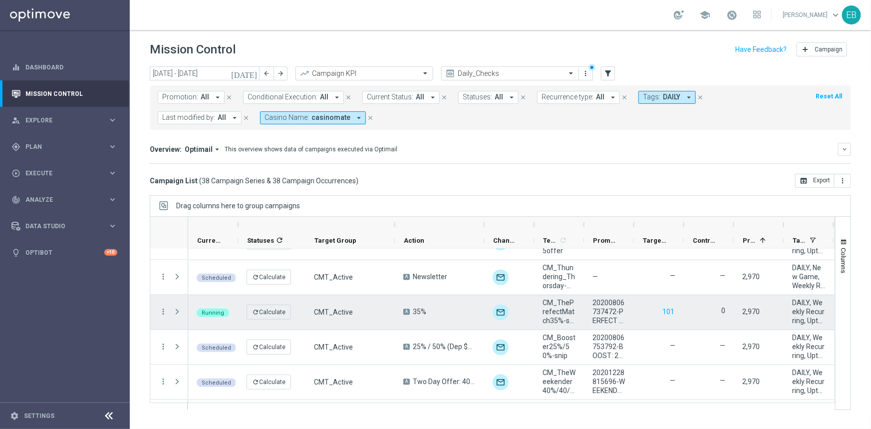
scroll to position [1173, 0]
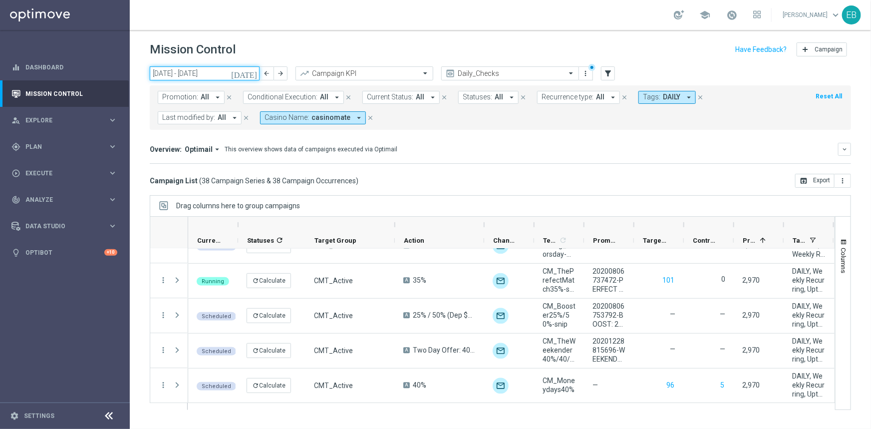
click at [213, 70] on input "11 Aug 2025 - 17 Aug 2025" at bounding box center [205, 73] width 110 height 14
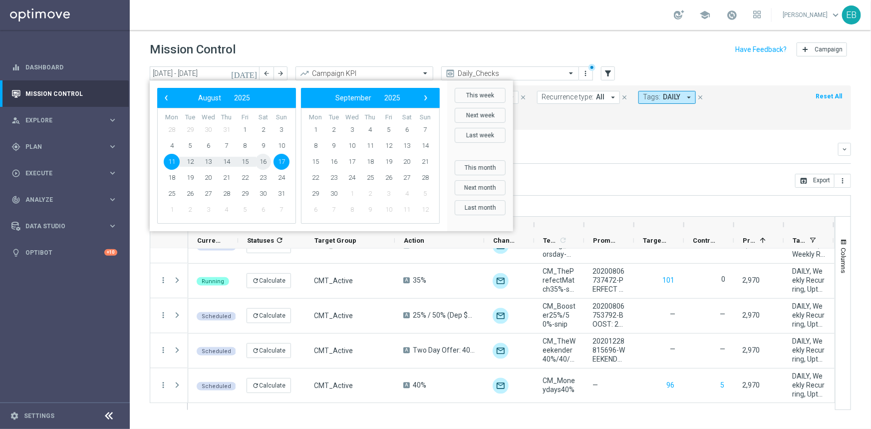
click at [265, 160] on span "16" at bounding box center [263, 162] width 16 height 16
type input "16 Aug 2025 - 16 Aug 2025"
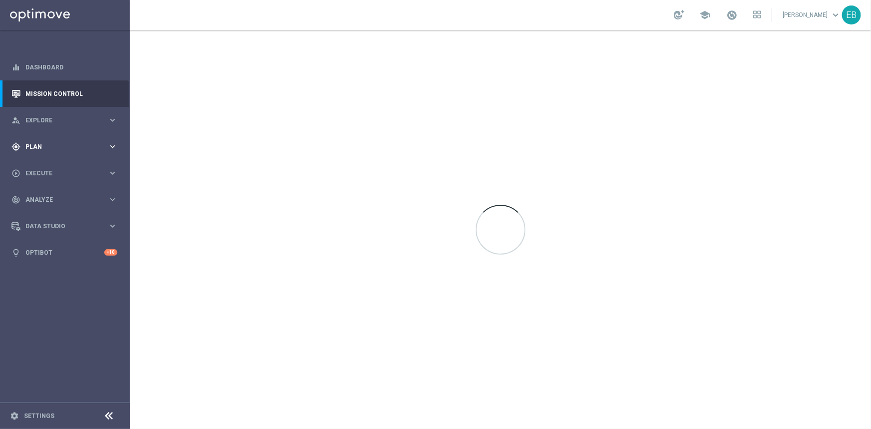
click at [76, 151] on div "gps_fixed Plan keyboard_arrow_right" at bounding box center [64, 146] width 129 height 26
drag, startPoint x: 40, startPoint y: 196, endPoint x: 48, endPoint y: 204, distance: 11.7
click at [40, 197] on span "Templates" at bounding box center [61, 197] width 71 height 6
click at [50, 214] on link "Optimail" at bounding box center [67, 212] width 73 height 8
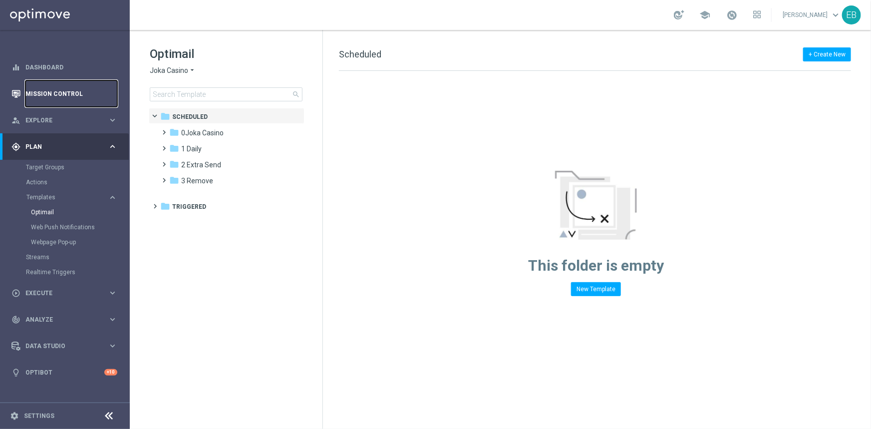
click at [57, 85] on link "Mission Control" at bounding box center [71, 93] width 92 height 26
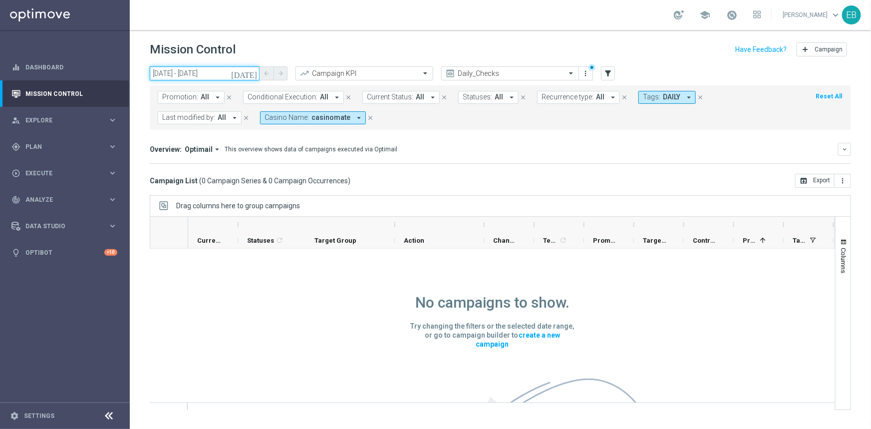
click at [204, 70] on input "16 Aug 2025 - 16 Aug 2025" at bounding box center [205, 73] width 110 height 14
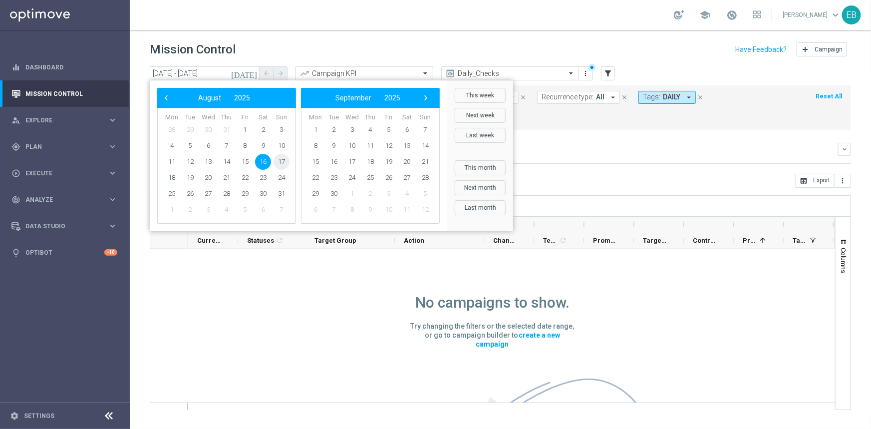
click at [279, 160] on span "17" at bounding box center [282, 162] width 16 height 16
type input "17 Aug 2025 - 17 Aug 2025"
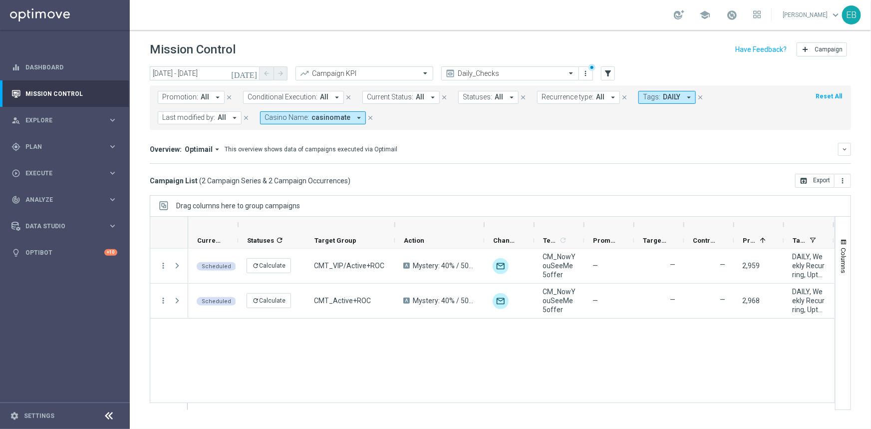
click at [326, 118] on span "casinomate" at bounding box center [330, 117] width 39 height 8
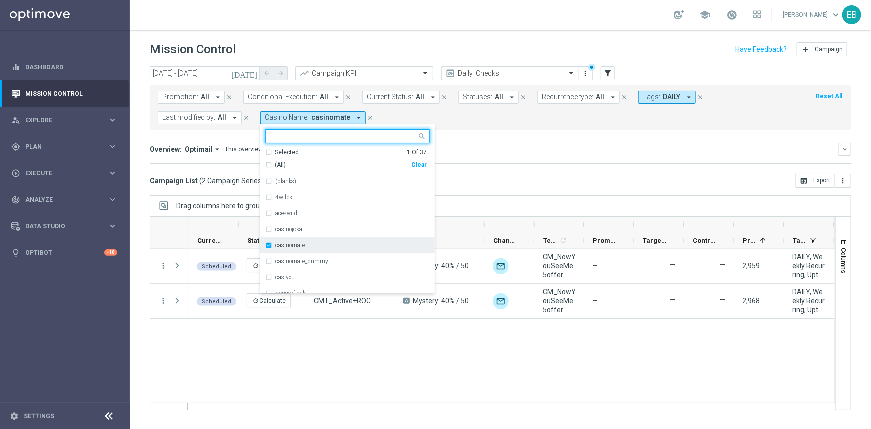
click at [283, 245] on label "casinomate" at bounding box center [290, 245] width 30 height 6
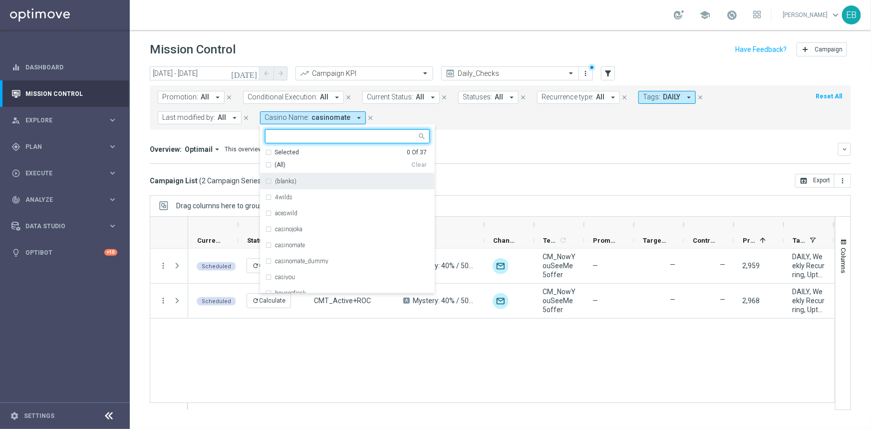
click at [280, 137] on input "text" at bounding box center [344, 136] width 146 height 8
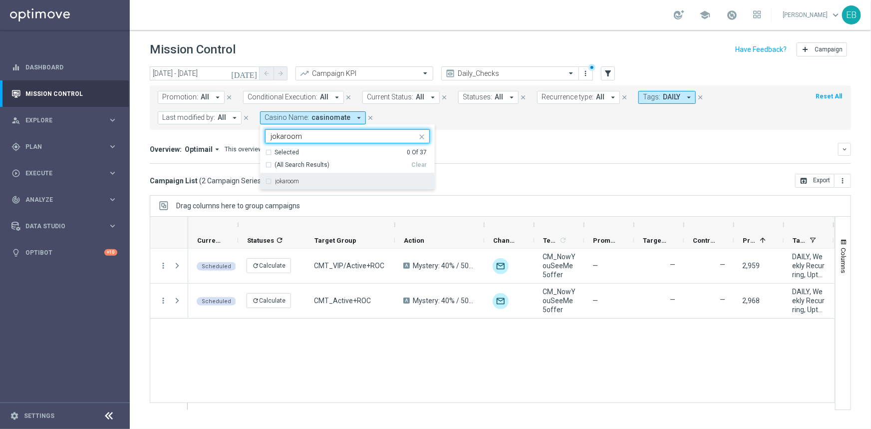
click at [293, 179] on label "jokaroom" at bounding box center [287, 181] width 24 height 6
type input "jokaroom"
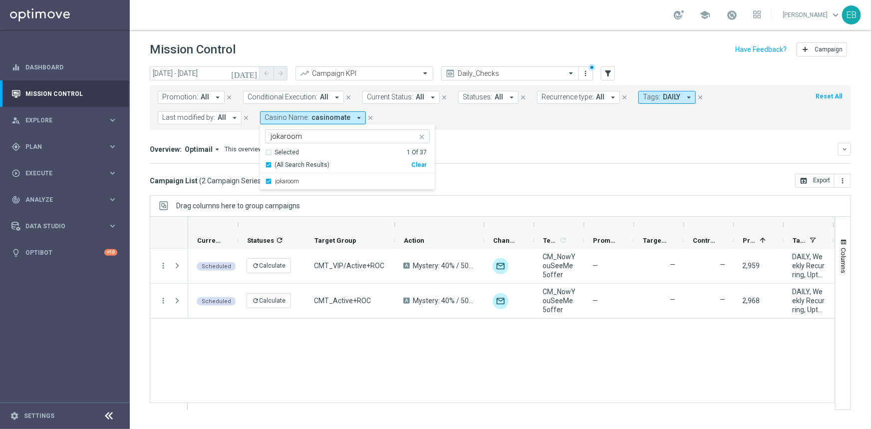
click at [544, 167] on mini-dashboard "Overview: Optimail arrow_drop_down This overview shows data of campaigns execut…" at bounding box center [500, 152] width 701 height 44
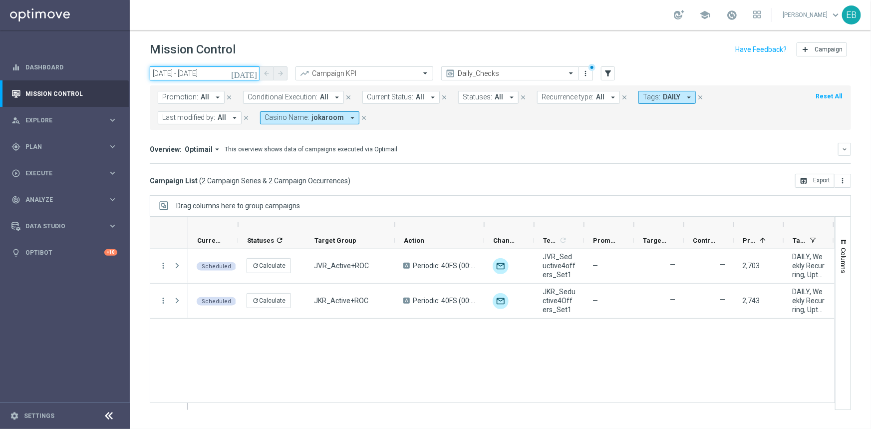
click at [195, 71] on input "17 Aug 2025 - 17 Aug 2025" at bounding box center [205, 73] width 110 height 14
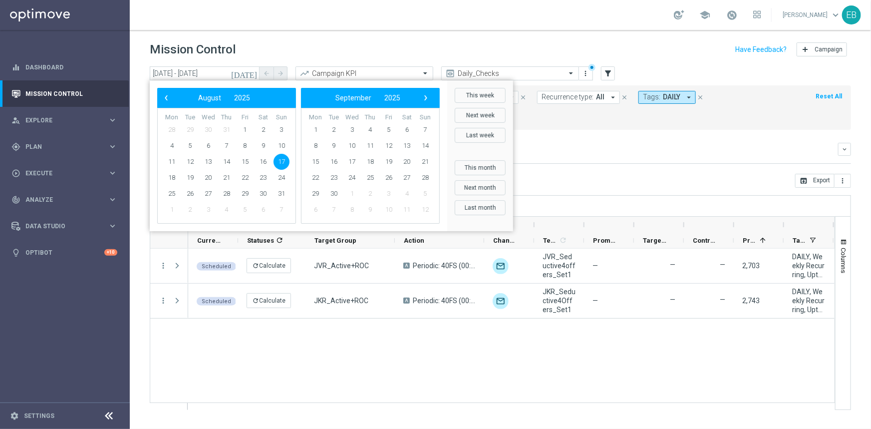
drag, startPoint x: 653, startPoint y: 153, endPoint x: 851, endPoint y: 127, distance: 199.3
click at [655, 153] on div "Overview: Optimail arrow_drop_down This overview shows data of campaigns execut…" at bounding box center [494, 149] width 688 height 9
